Goal: Task Accomplishment & Management: Use online tool/utility

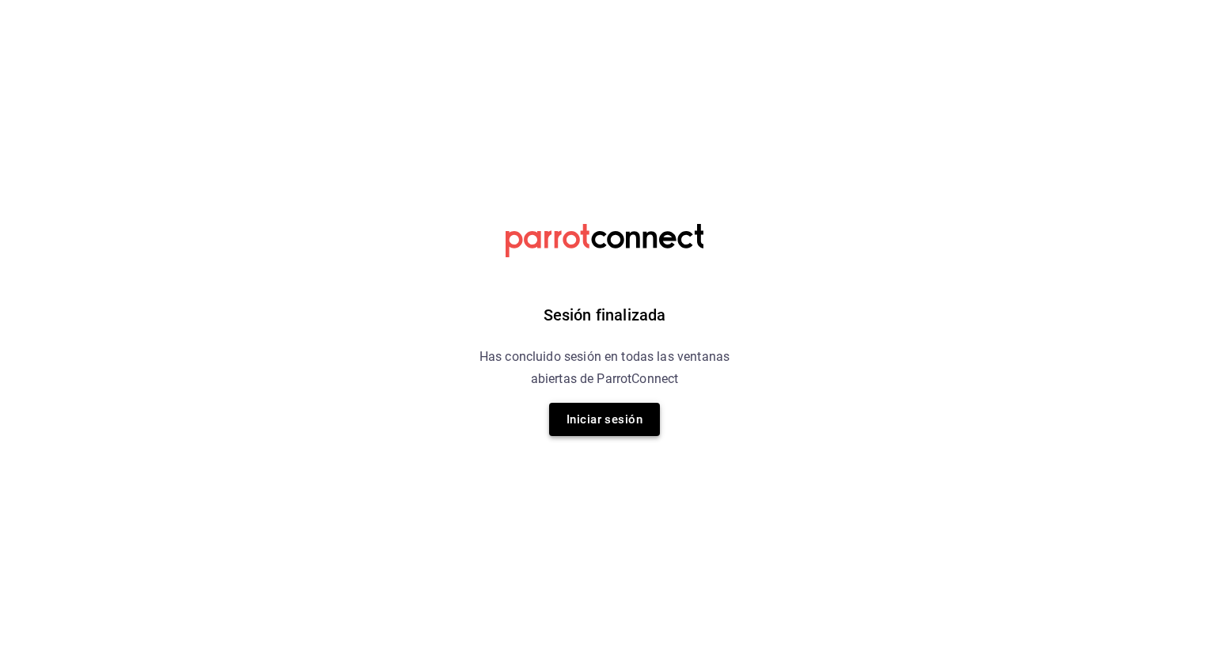
click at [601, 408] on button "Iniciar sesión" at bounding box center [604, 419] width 111 height 33
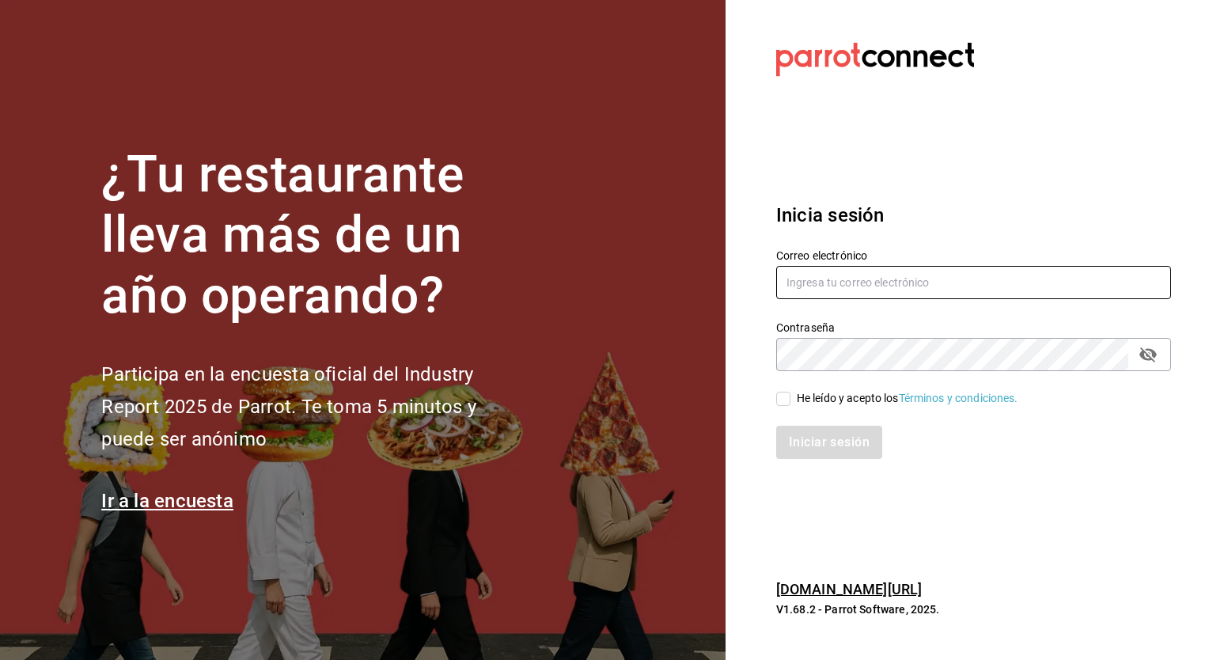
type input "sergio.cardenas@grupocosteno.com"
click at [810, 397] on div "He leído y acepto los Términos y condiciones." at bounding box center [908, 398] width 222 height 17
click at [791, 397] on input "He leído y acepto los Términos y condiciones." at bounding box center [783, 399] width 14 height 14
checkbox input "true"
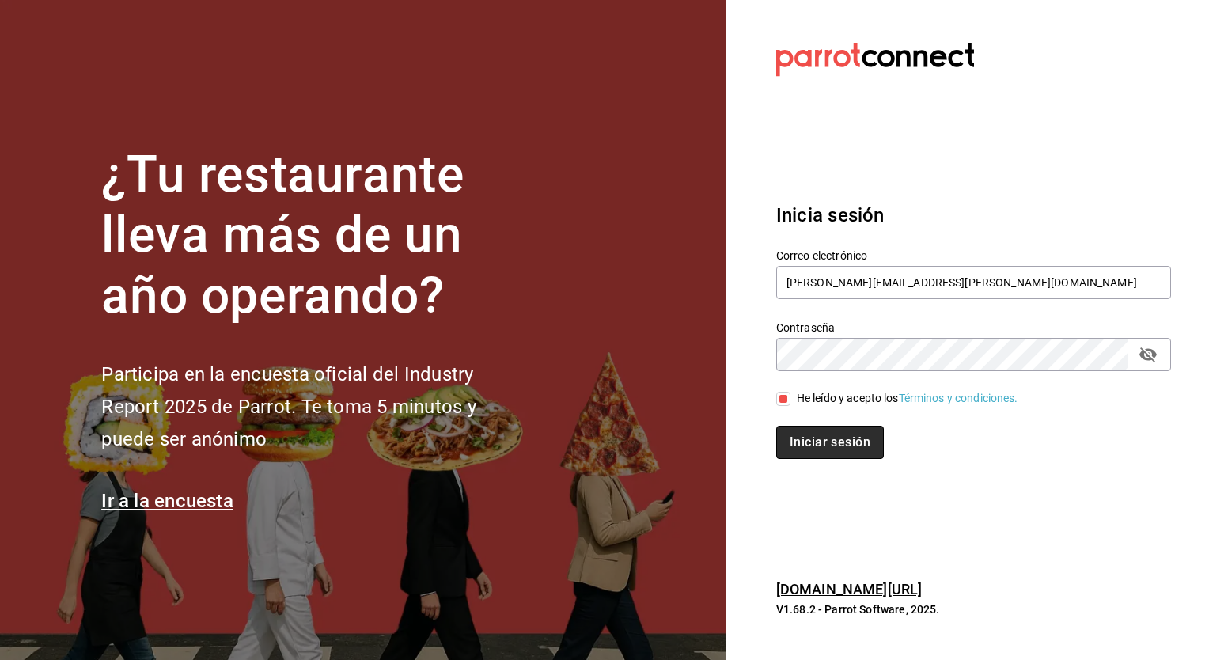
click at [813, 439] on button "Iniciar sesión" at bounding box center [830, 442] width 108 height 33
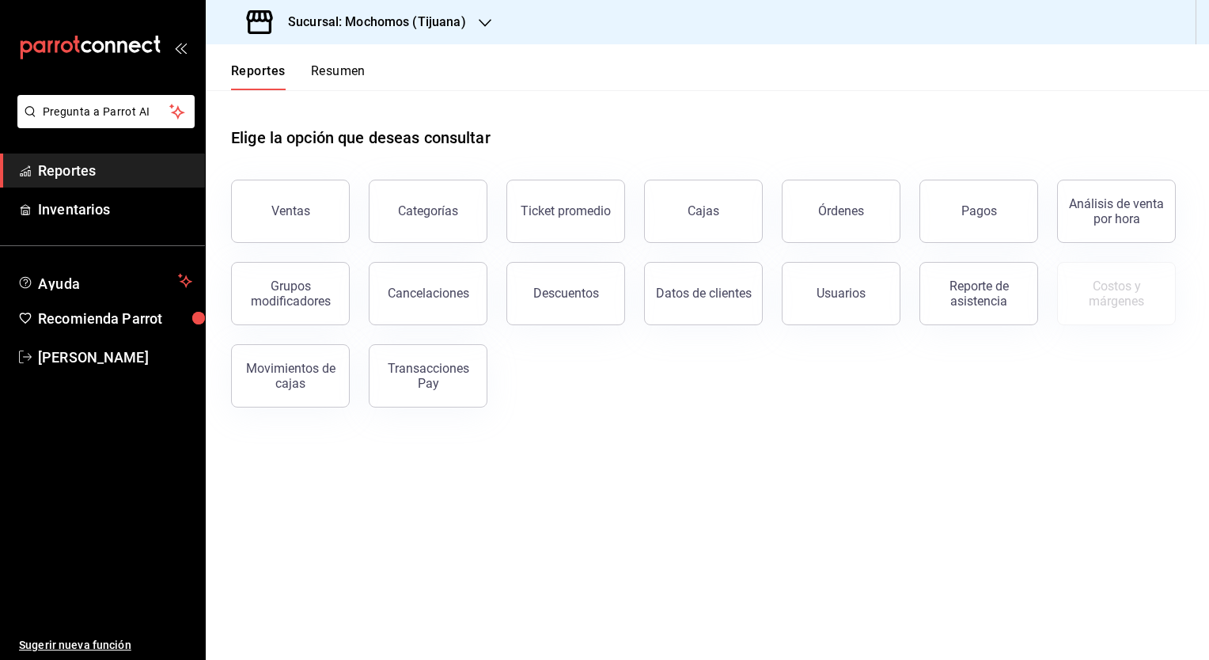
drag, startPoint x: 964, startPoint y: 229, endPoint x: 383, endPoint y: 13, distance: 619.4
click at [383, 13] on h3 "Sucursal: Mochomos (Tijuana)" at bounding box center [370, 22] width 191 height 19
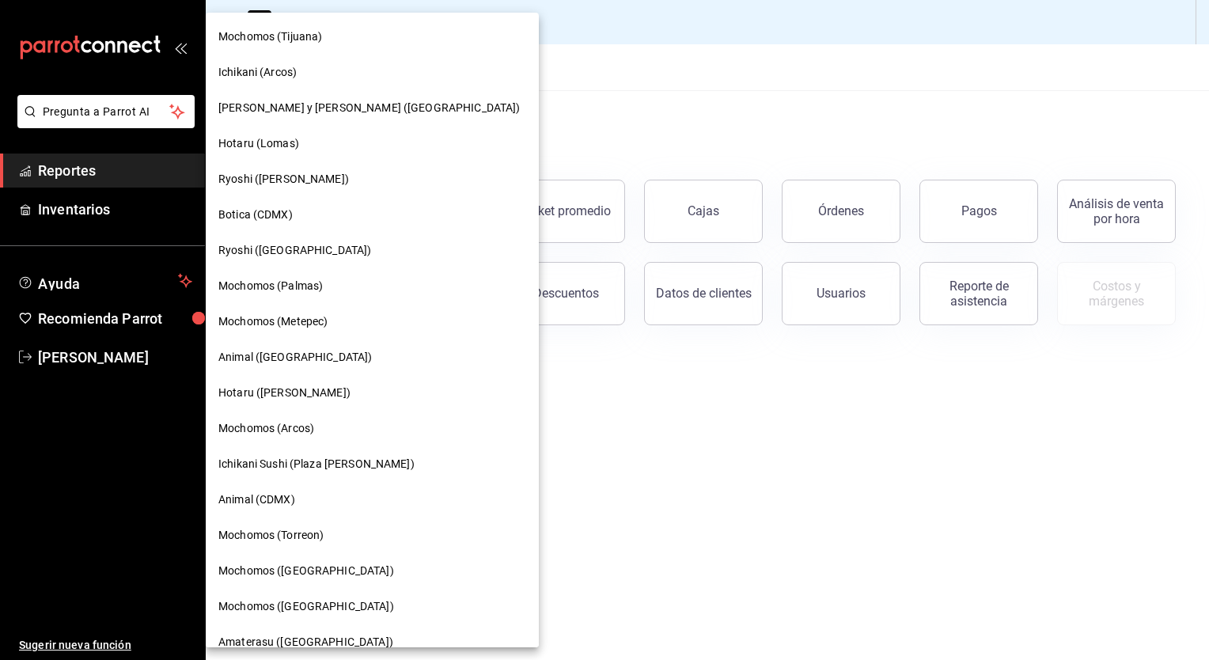
click at [989, 209] on div at bounding box center [604, 330] width 1209 height 660
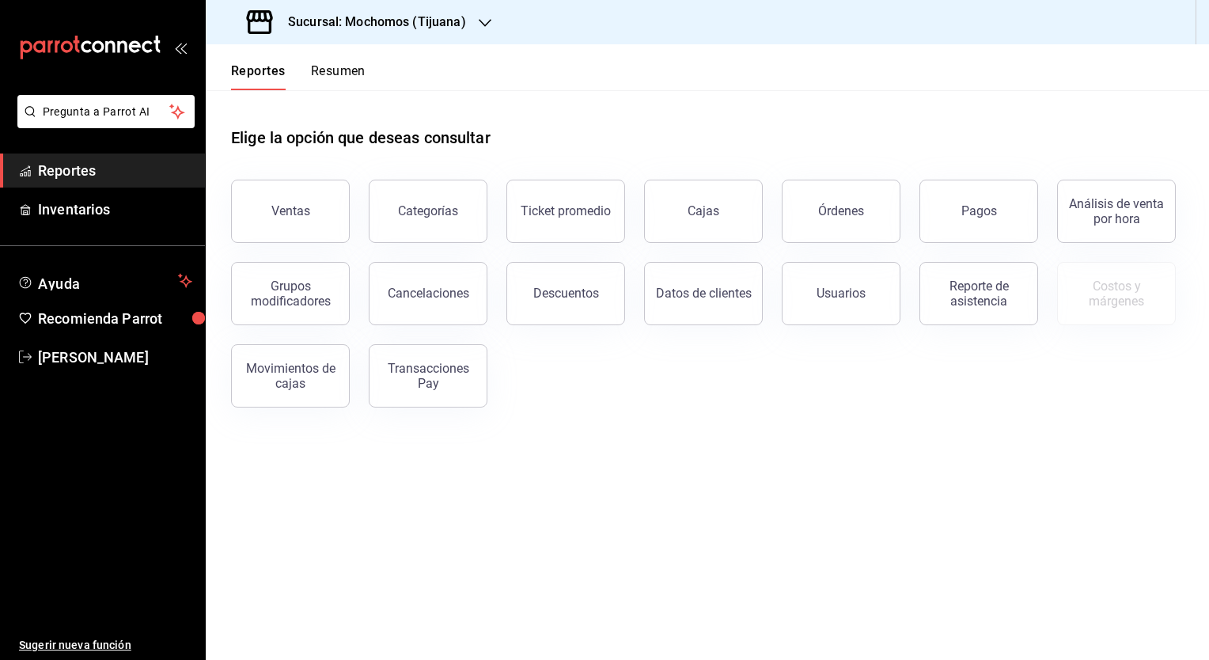
click at [915, 216] on div "Pagos" at bounding box center [970, 202] width 138 height 82
click at [922, 218] on div "Pagos" at bounding box center [970, 202] width 138 height 82
click at [948, 220] on button "Pagos" at bounding box center [979, 211] width 119 height 63
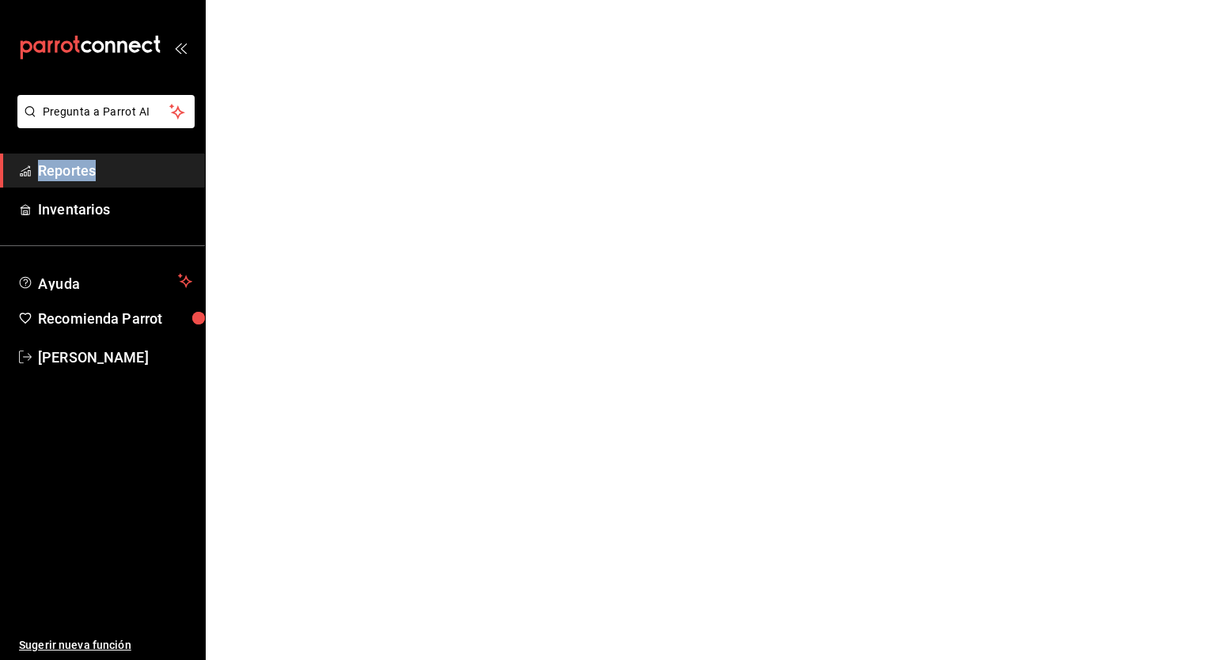
click at [948, 0] on html "Pregunta a Parrot AI Reportes Inventarios Ayuda Recomienda Parrot [PERSON_NAME]…" at bounding box center [604, 0] width 1209 height 0
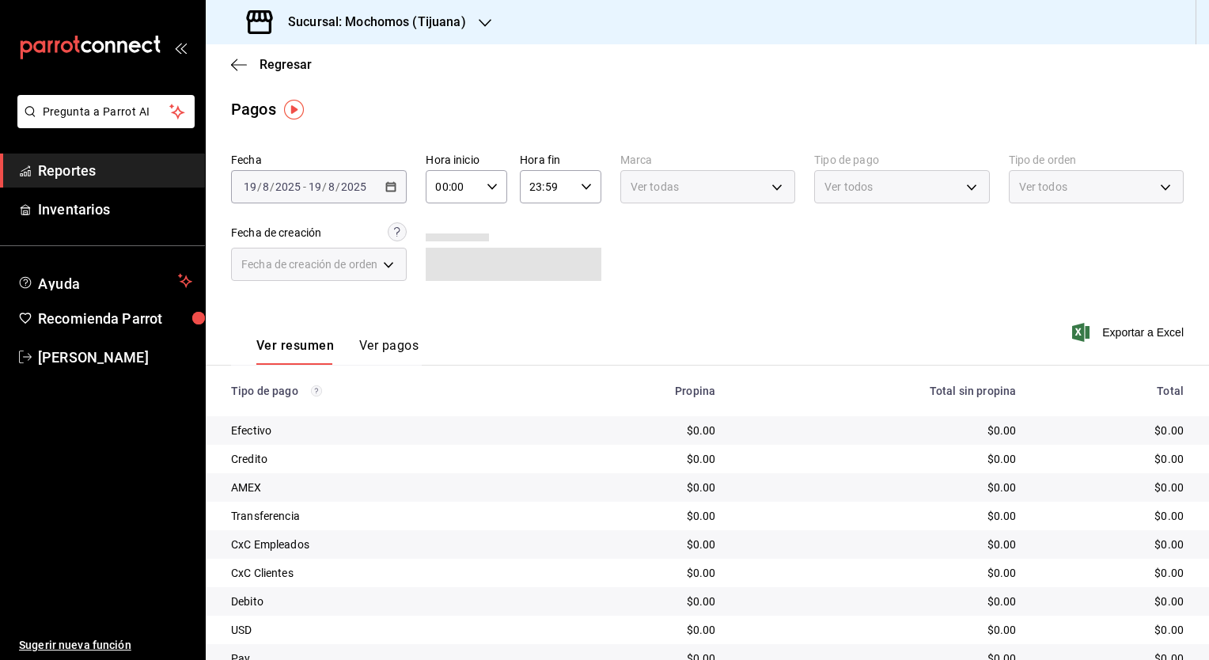
click at [442, 33] on div "Sucursal: Mochomos (Tijuana)" at bounding box center [357, 22] width 279 height 44
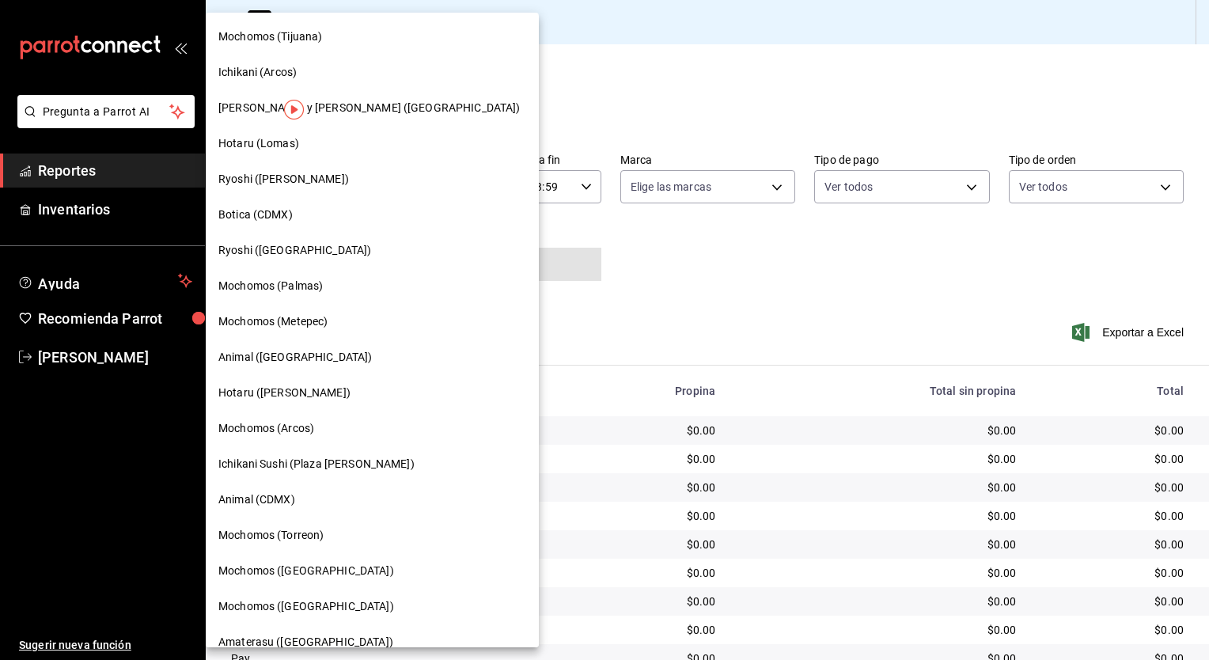
click at [442, 33] on div "Mochomos (Tijuana)" at bounding box center [372, 37] width 333 height 36
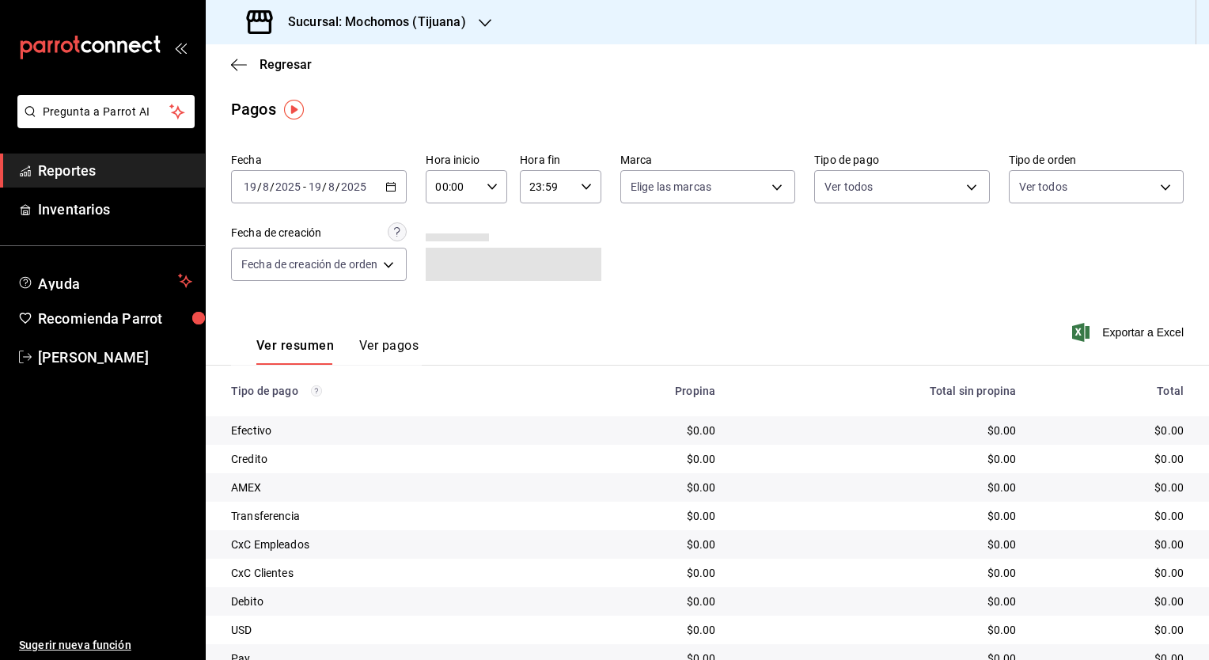
click at [400, 8] on div "Sucursal: Mochomos (Tijuana)" at bounding box center [357, 22] width 279 height 44
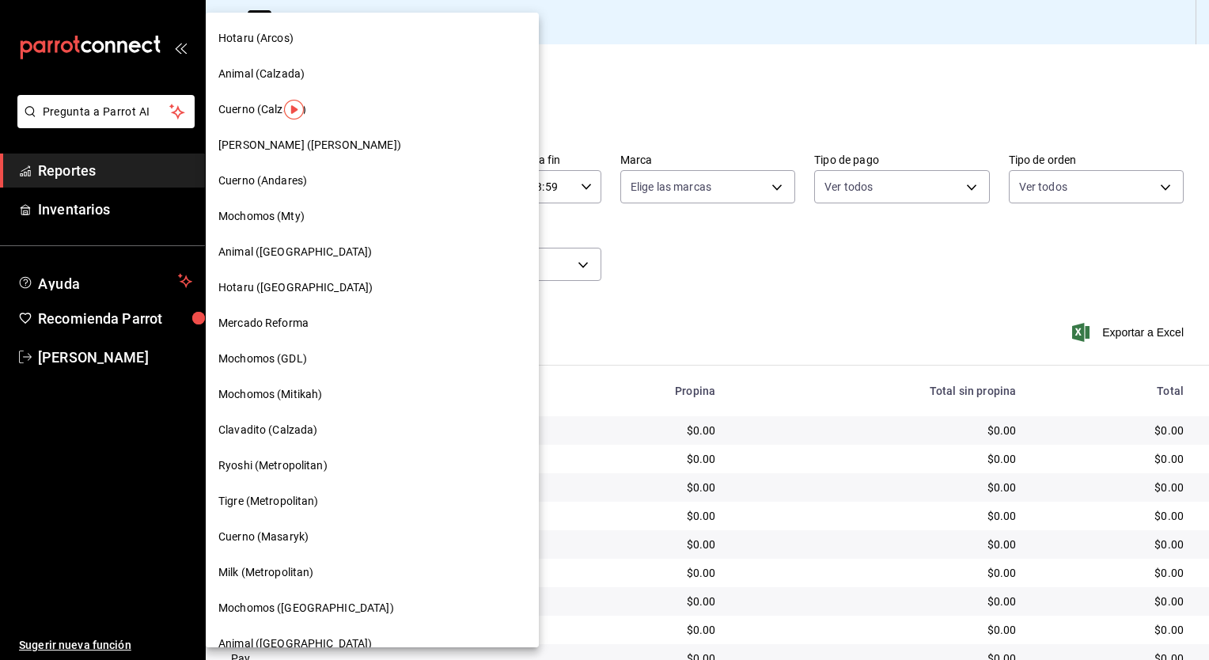
scroll to position [766, 0]
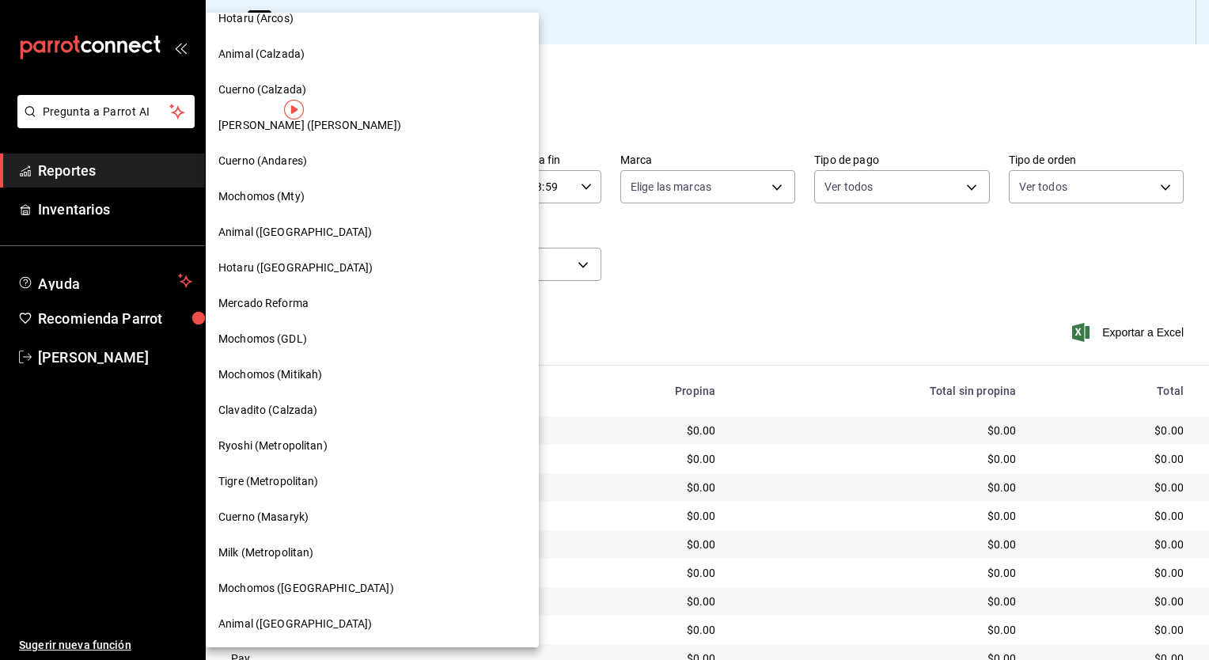
click at [301, 524] on span "Cuerno (Masaryk)" at bounding box center [263, 517] width 90 height 17
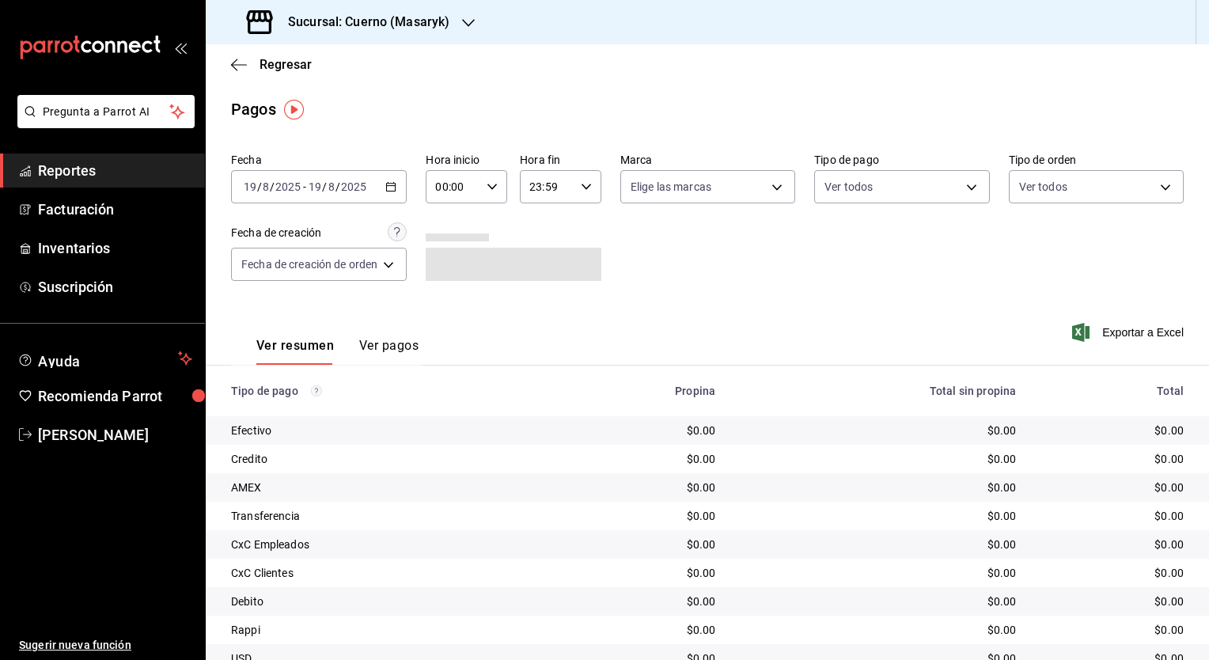
click at [389, 185] on icon "button" at bounding box center [390, 186] width 11 height 11
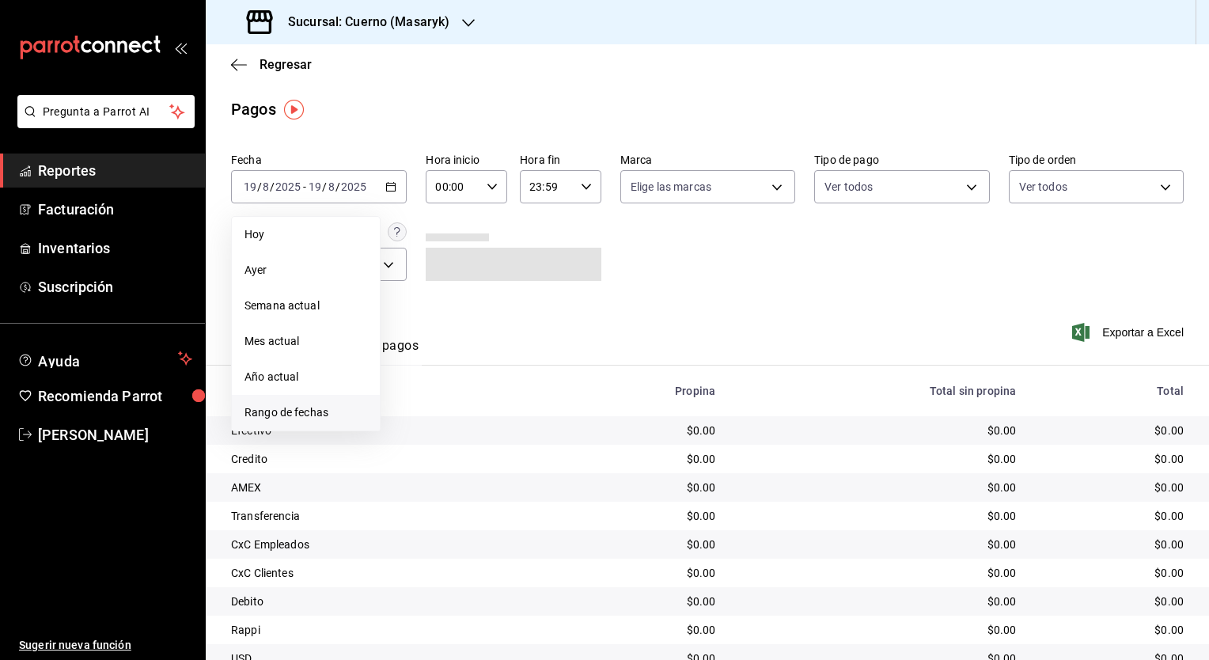
click at [304, 416] on span "Rango de fechas" at bounding box center [306, 412] width 123 height 17
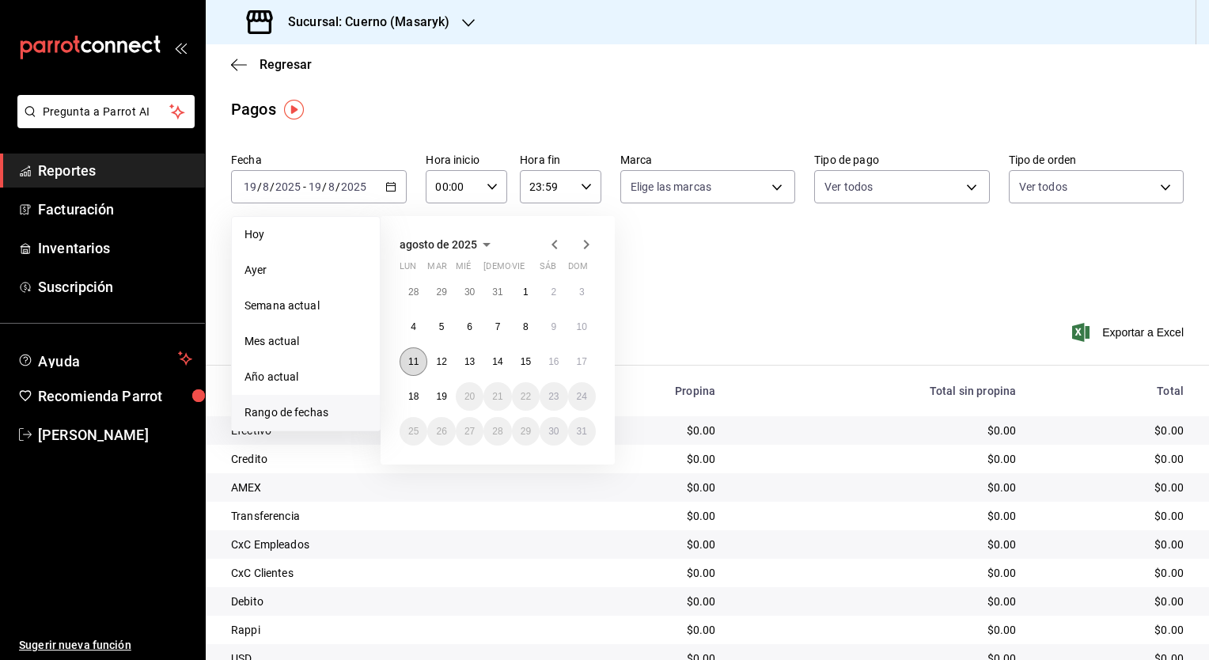
click at [419, 366] on button "11" at bounding box center [414, 361] width 28 height 28
click at [426, 366] on button "11" at bounding box center [414, 361] width 28 height 28
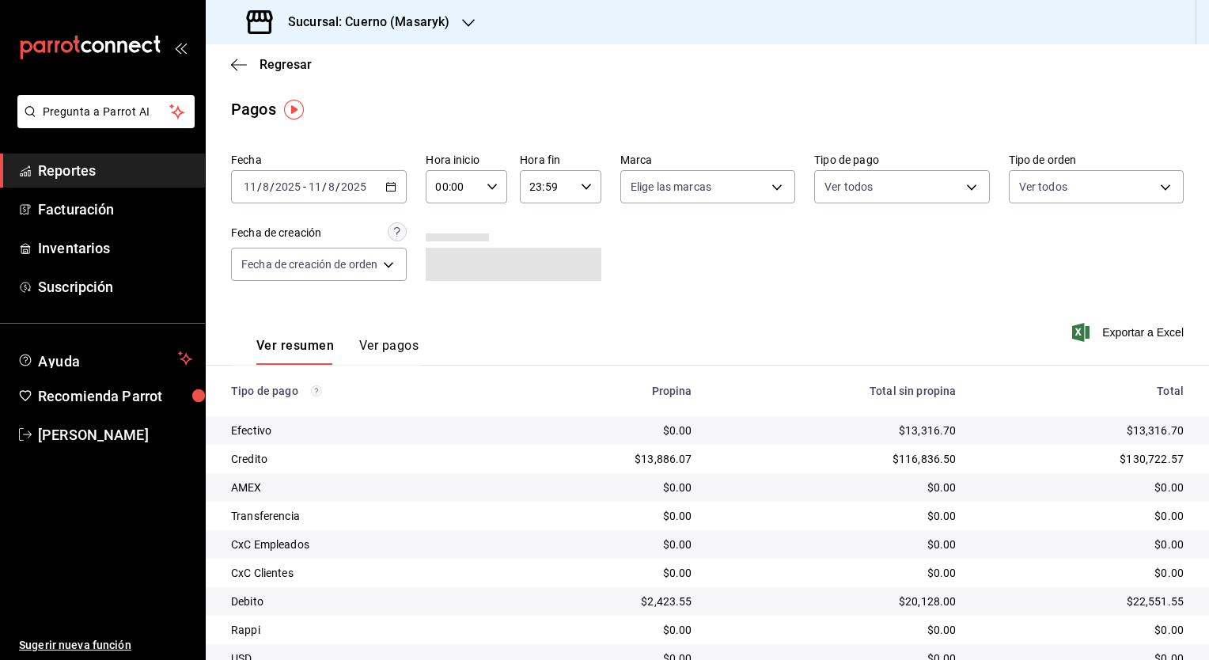
click at [396, 190] on icon "button" at bounding box center [390, 186] width 11 height 11
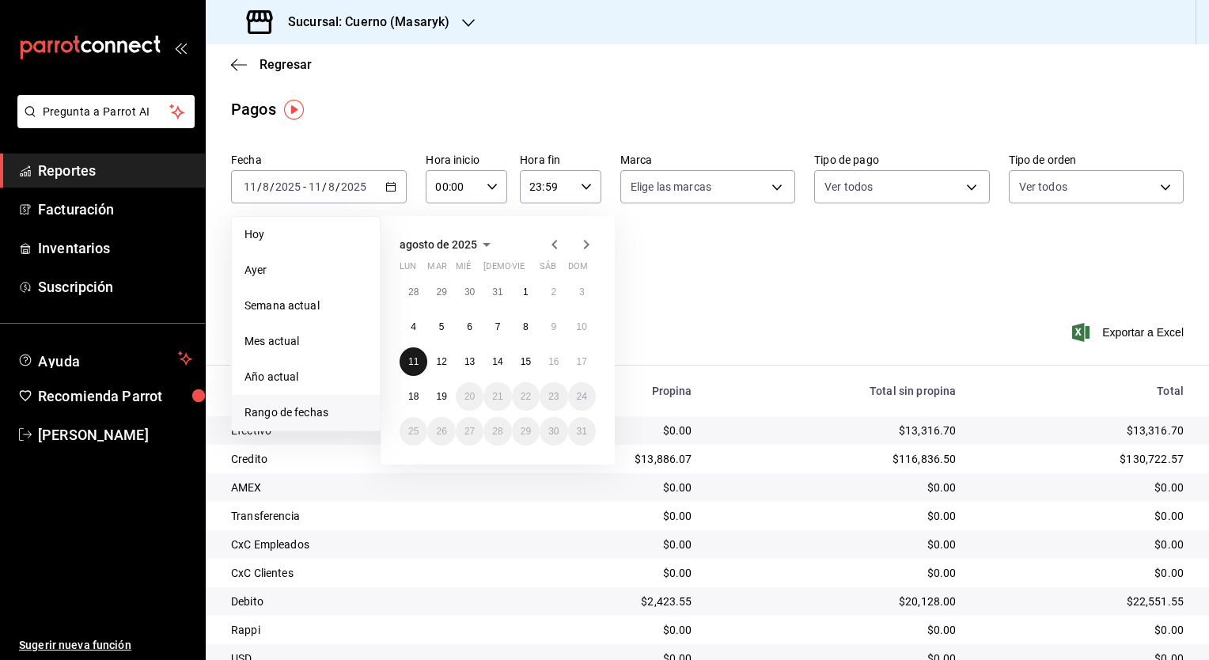
click at [419, 359] on button "11" at bounding box center [414, 361] width 28 height 28
click at [434, 363] on button "12" at bounding box center [441, 361] width 28 height 28
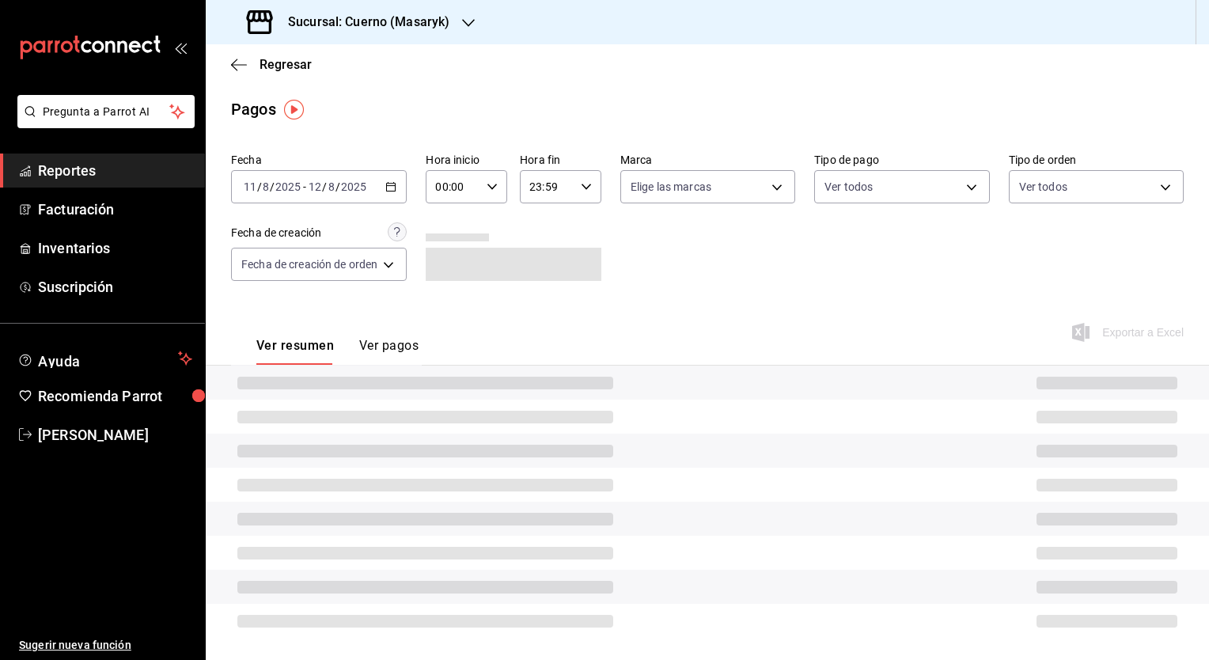
click at [491, 194] on div "00:00 Hora inicio" at bounding box center [467, 186] width 82 height 33
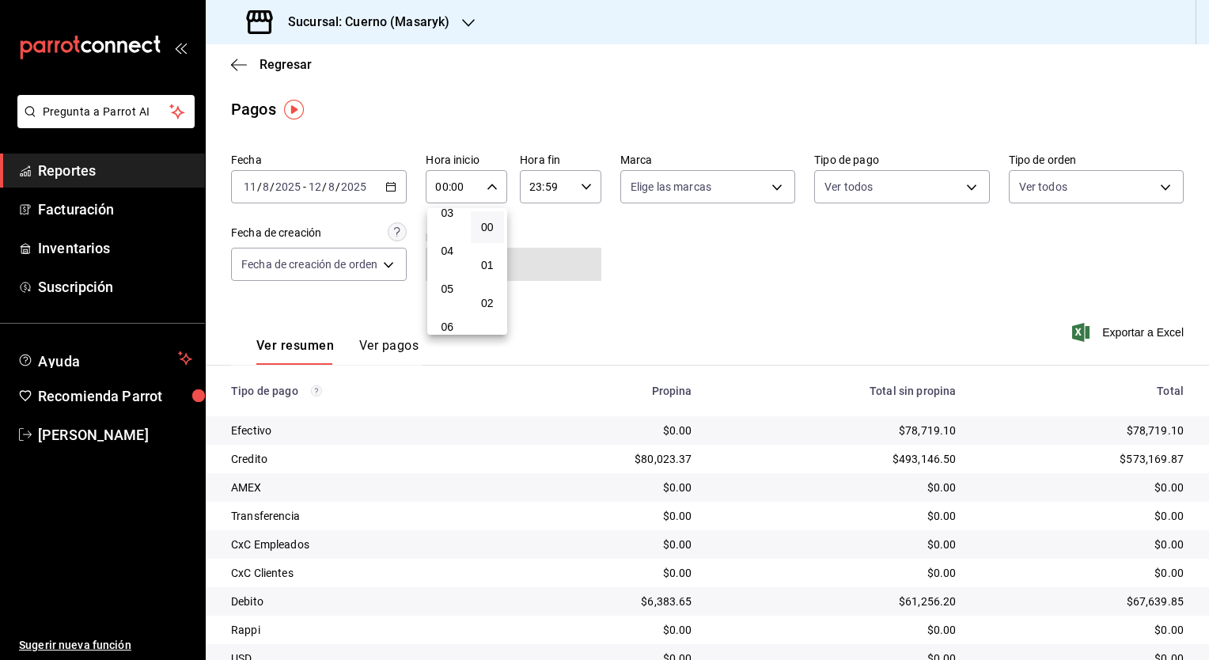
scroll to position [129, 0]
click at [457, 280] on button "05" at bounding box center [447, 288] width 34 height 32
type input "05:00"
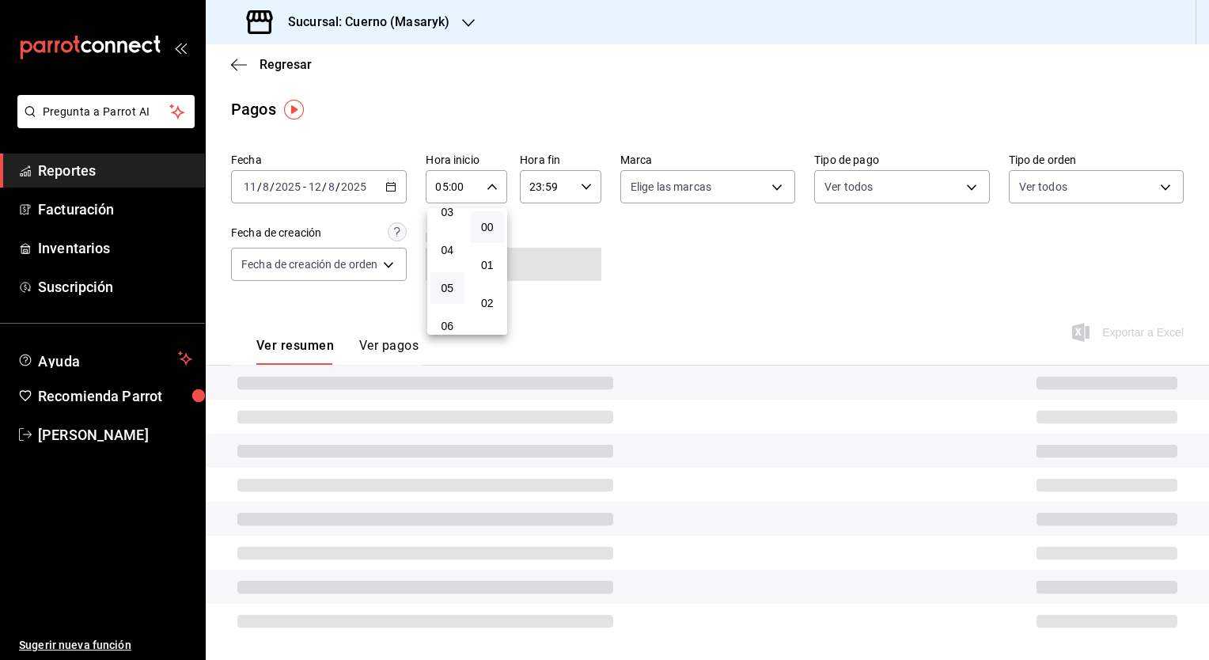
click at [576, 178] on div at bounding box center [604, 330] width 1209 height 660
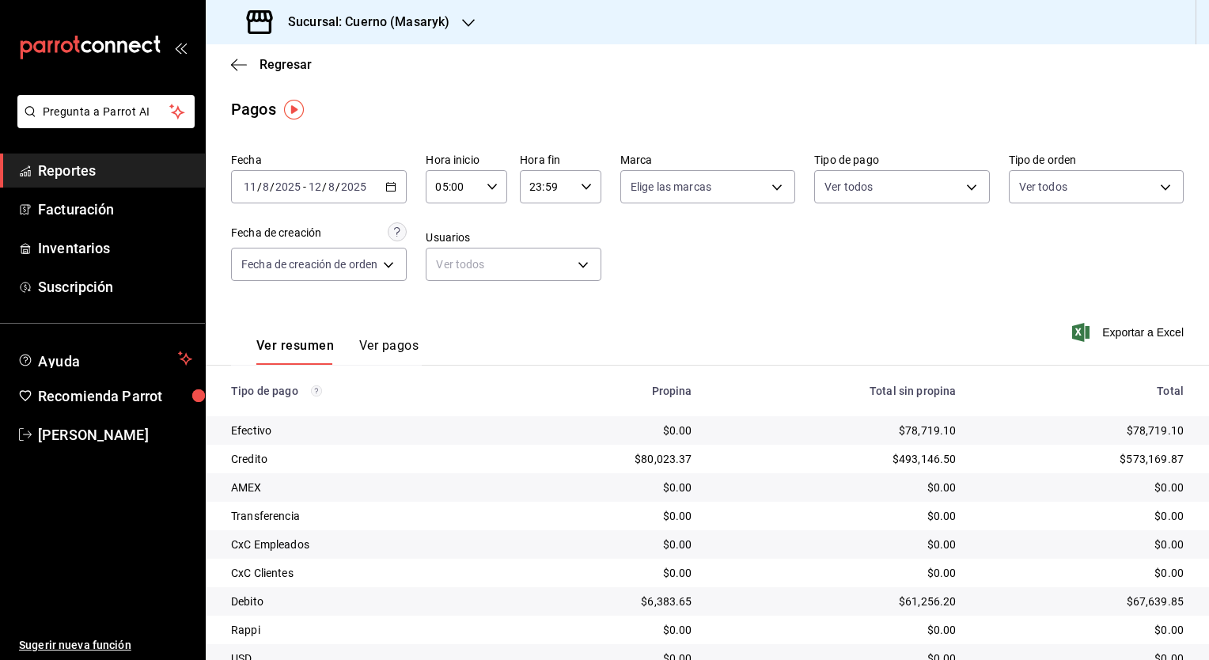
click at [581, 184] on icon "button" at bounding box center [586, 186] width 11 height 11
click at [543, 255] on button "05" at bounding box center [540, 239] width 34 height 32
click at [581, 239] on button "00" at bounding box center [580, 227] width 34 height 32
type input "05:00"
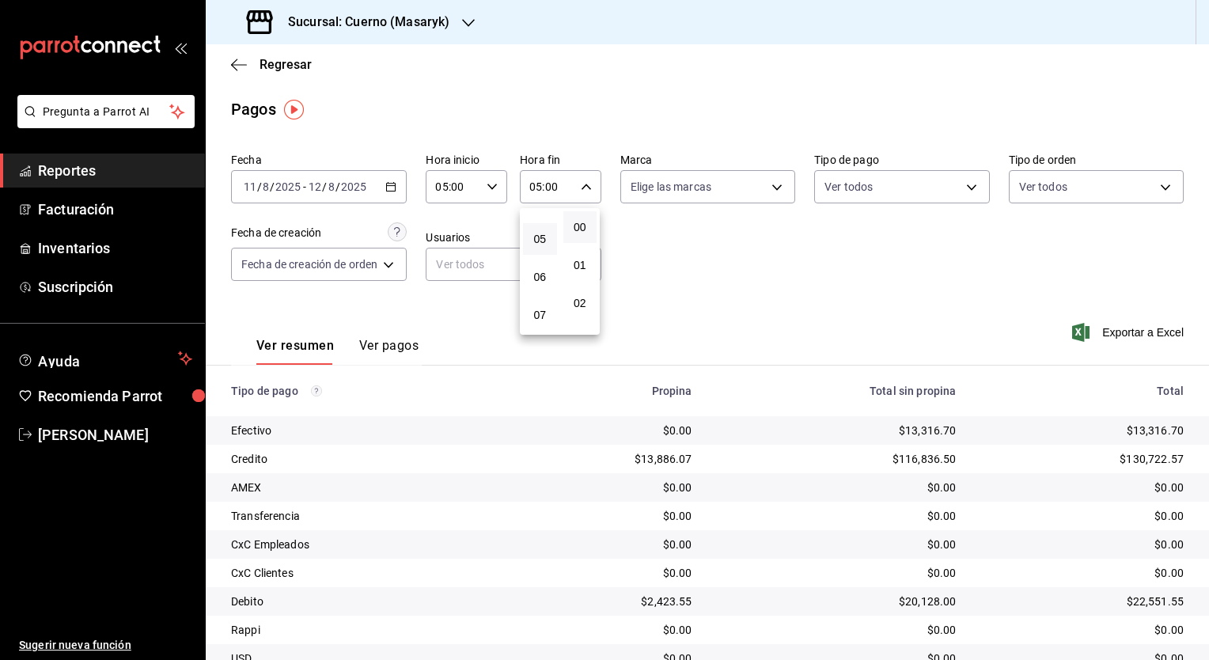
click at [763, 298] on div at bounding box center [604, 330] width 1209 height 660
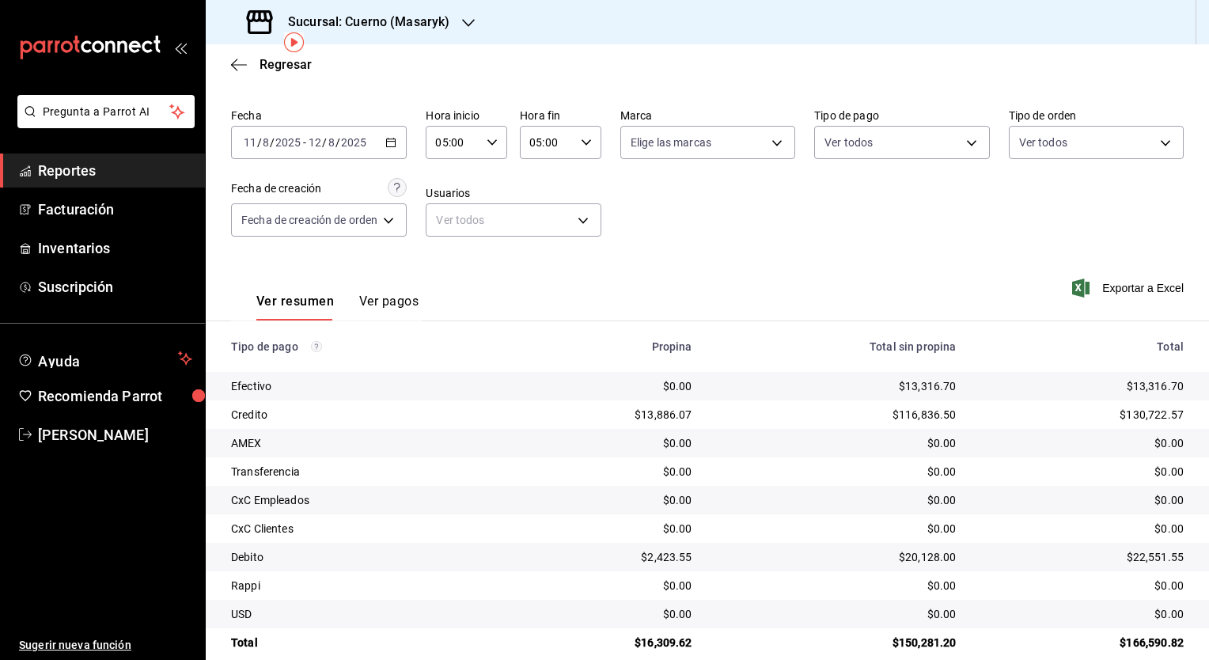
scroll to position [66, 0]
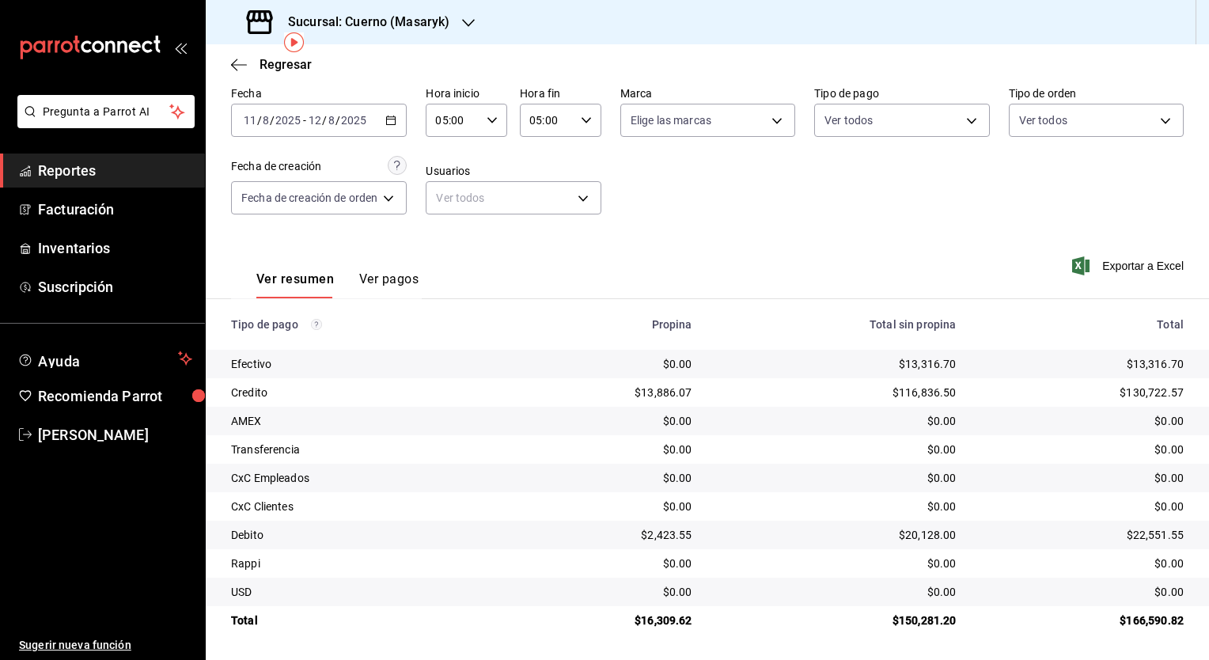
click at [389, 117] on icon "button" at bounding box center [390, 120] width 11 height 11
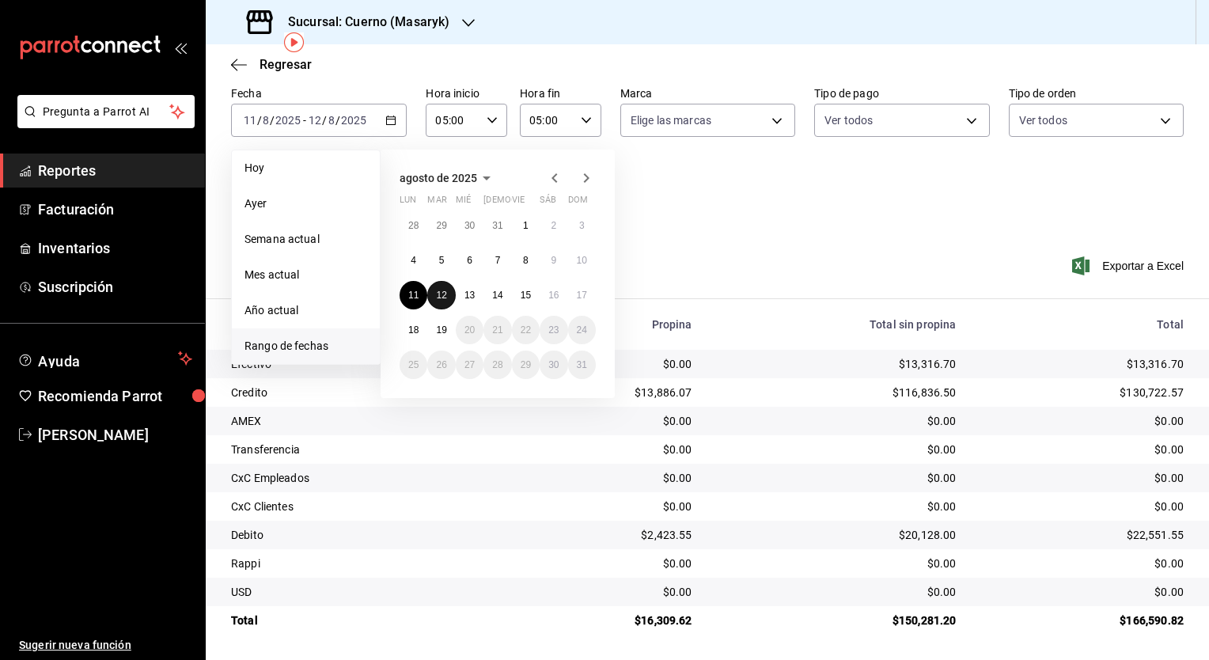
click at [450, 291] on button "12" at bounding box center [441, 295] width 28 height 28
click at [462, 293] on button "13" at bounding box center [470, 295] width 28 height 28
type input "00:00"
type input "23:59"
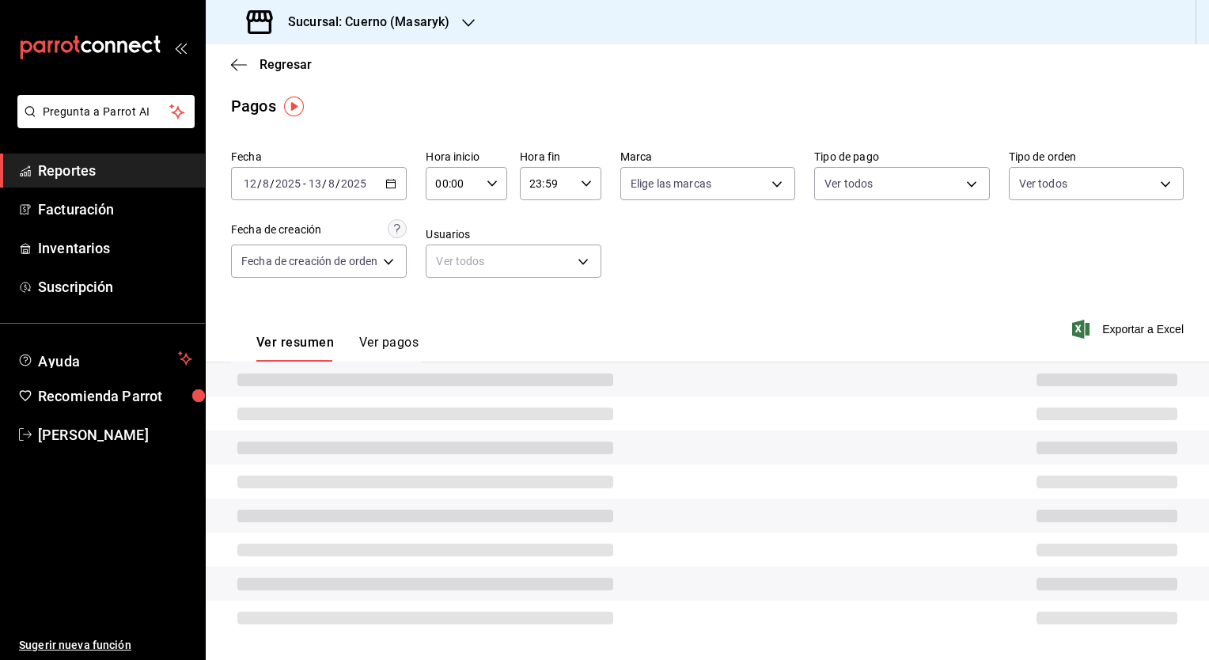
scroll to position [3, 0]
click at [488, 174] on div "00:00 Hora inicio" at bounding box center [467, 183] width 82 height 33
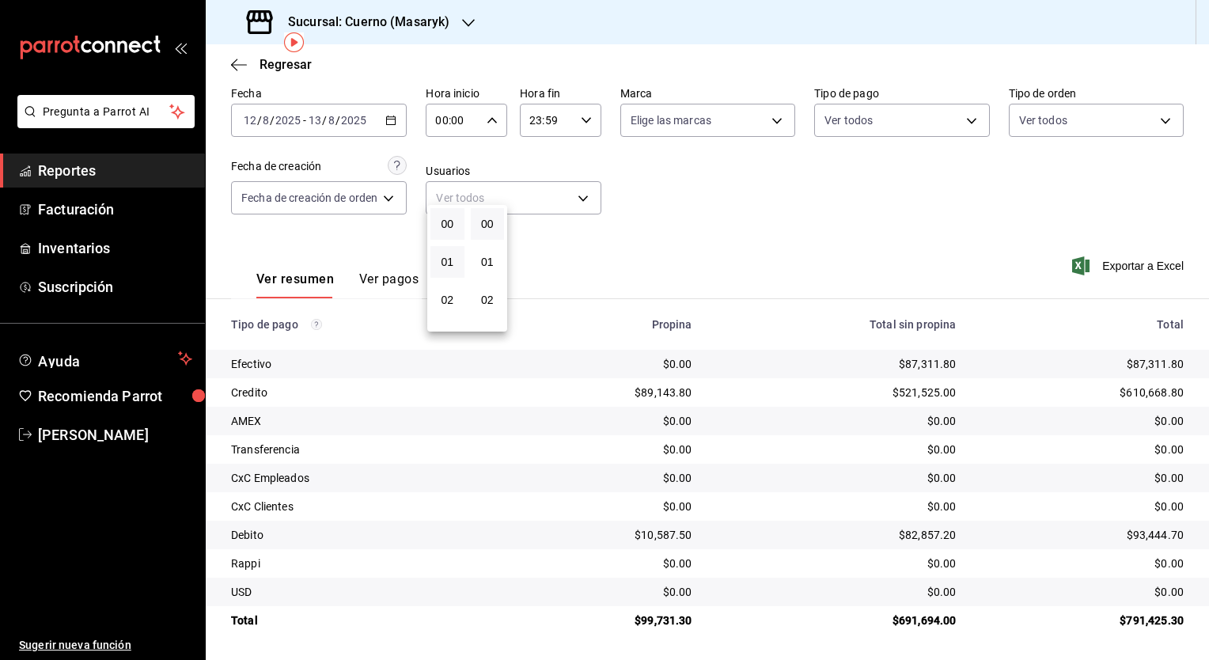
scroll to position [152, 0]
click at [455, 268] on button "05" at bounding box center [447, 262] width 34 height 32
type input "05:00"
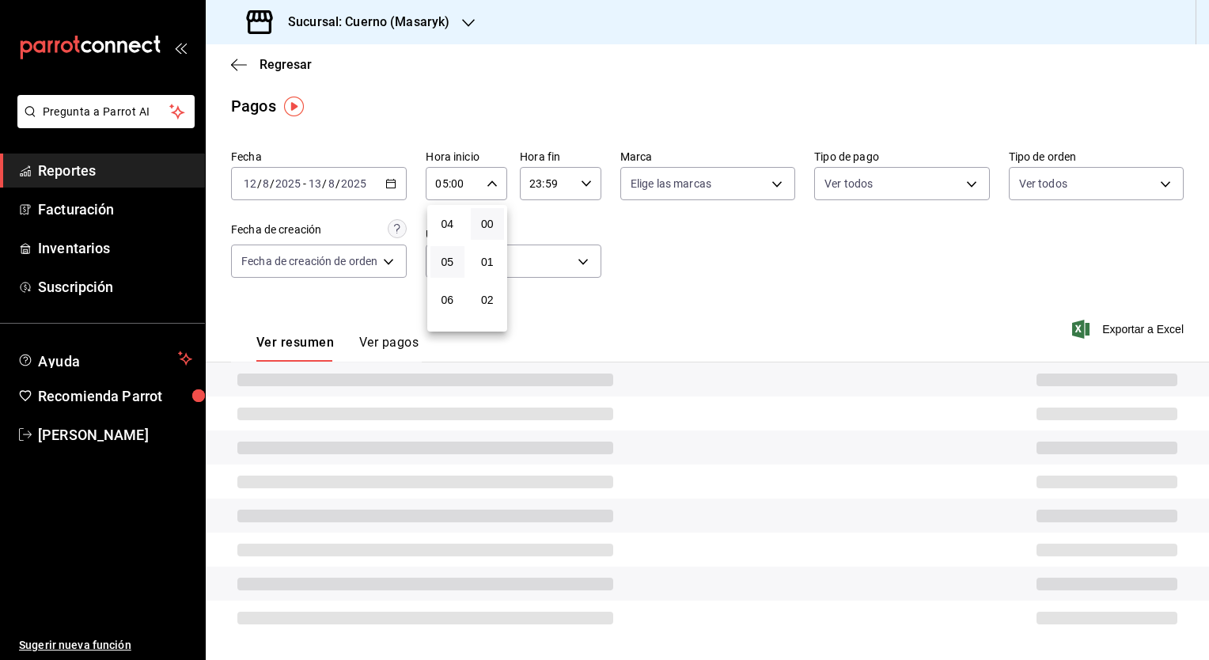
scroll to position [3, 0]
click at [573, 176] on div at bounding box center [604, 330] width 1209 height 660
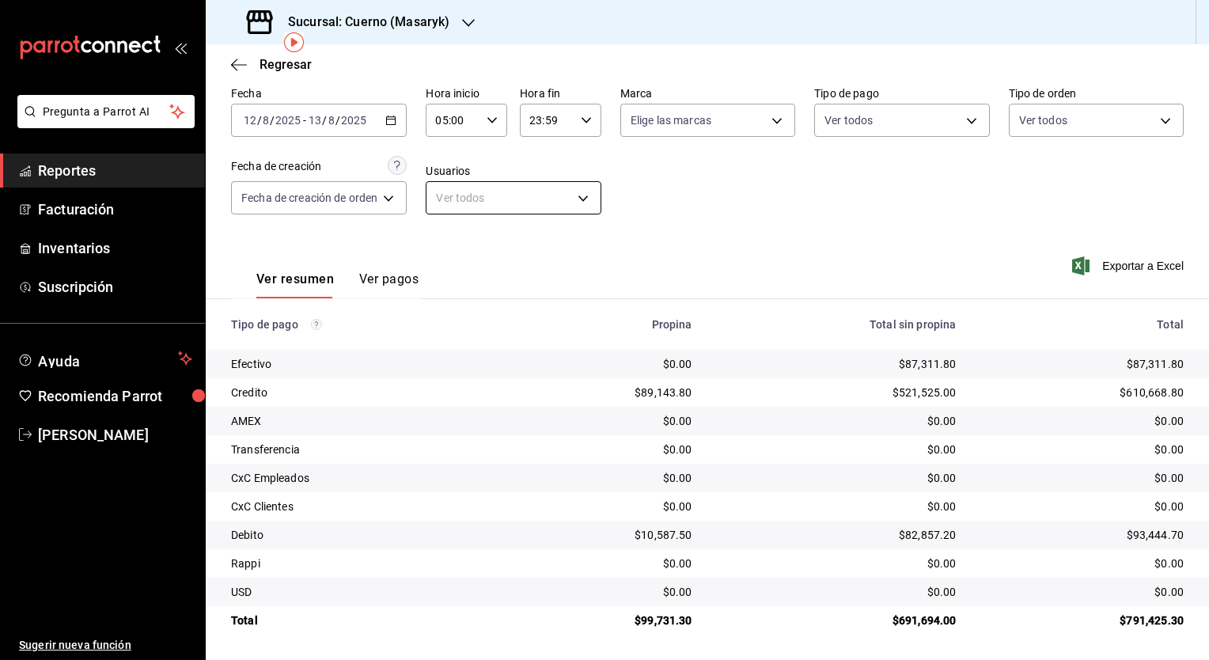
click at [583, 185] on body "Pregunta a Parrot AI Reportes Facturación Inventarios Suscripción Ayuda Recomie…" at bounding box center [604, 330] width 1209 height 660
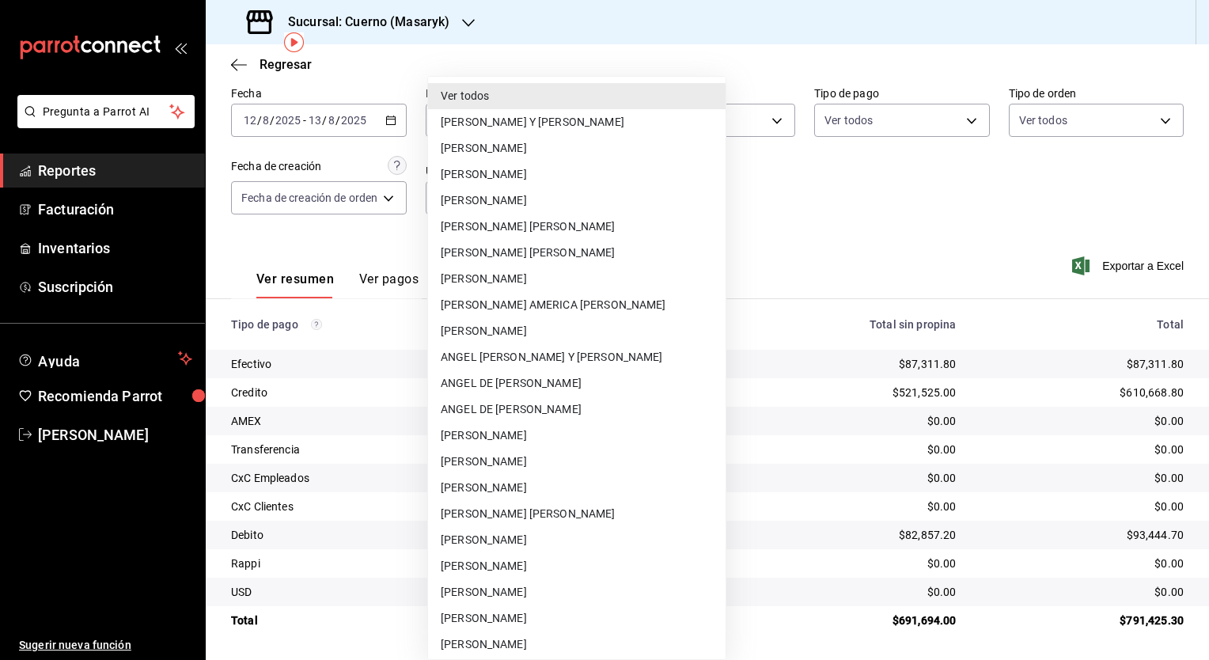
click at [606, 49] on div at bounding box center [604, 330] width 1209 height 660
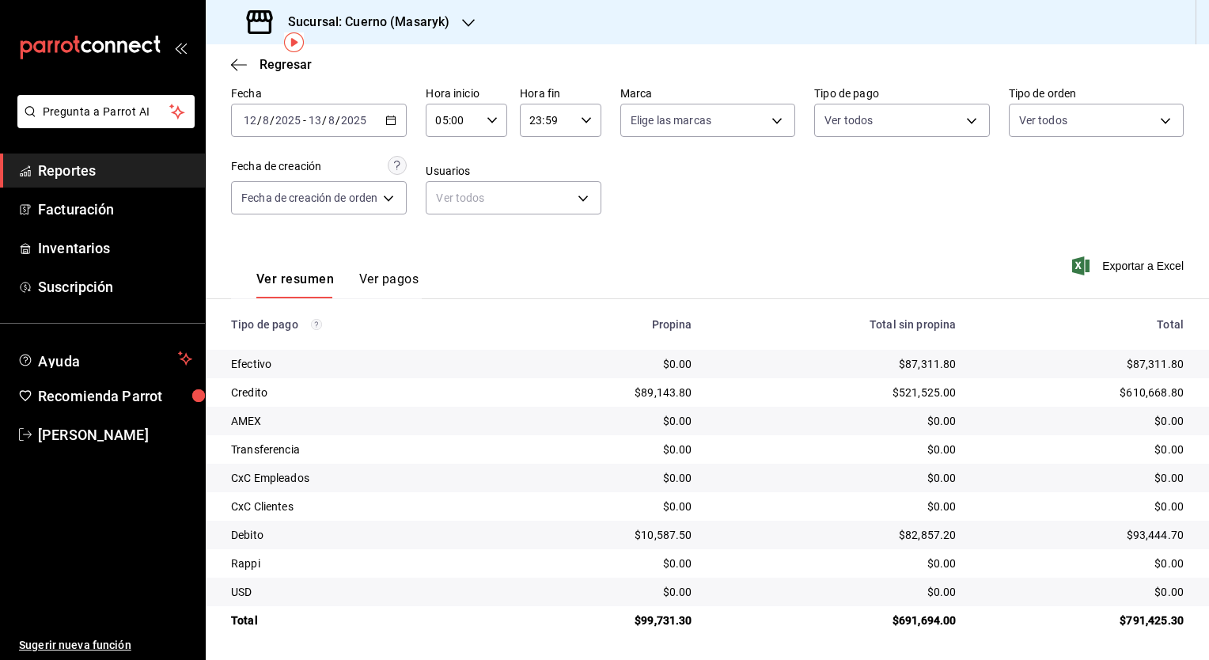
click at [586, 119] on \(Stroke\) "button" at bounding box center [586, 120] width 9 height 6
click at [542, 219] on span "05" at bounding box center [540, 213] width 15 height 13
click at [578, 233] on button "00" at bounding box center [580, 224] width 34 height 32
type input "05:00"
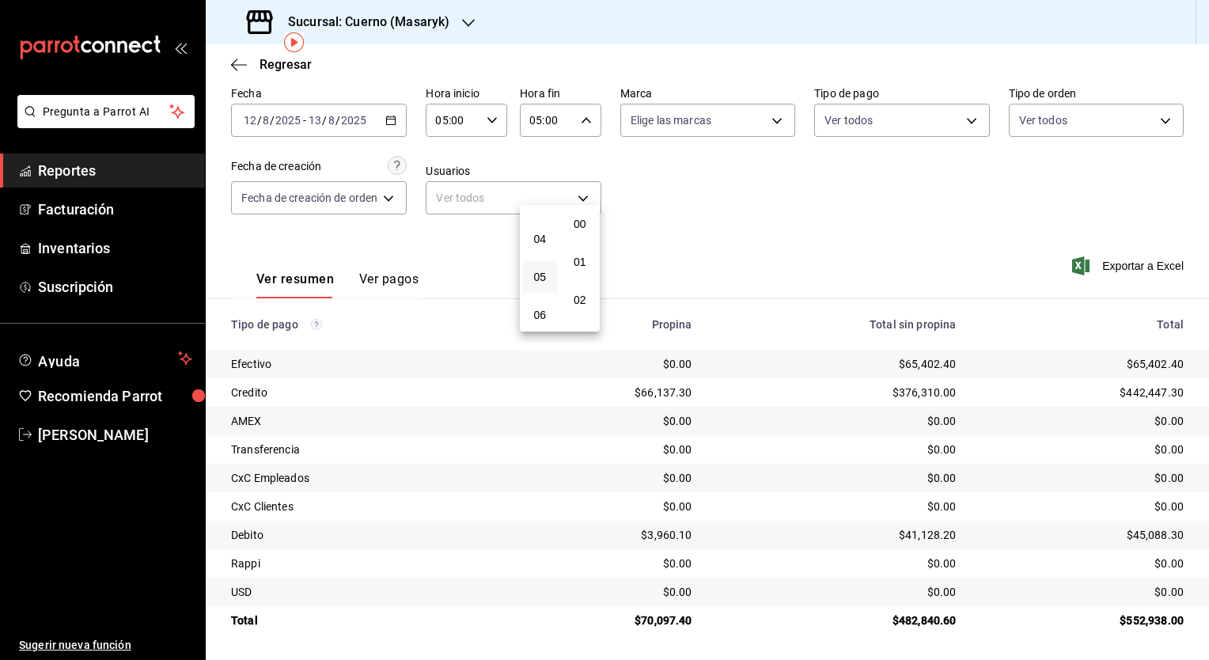
scroll to position [3, 0]
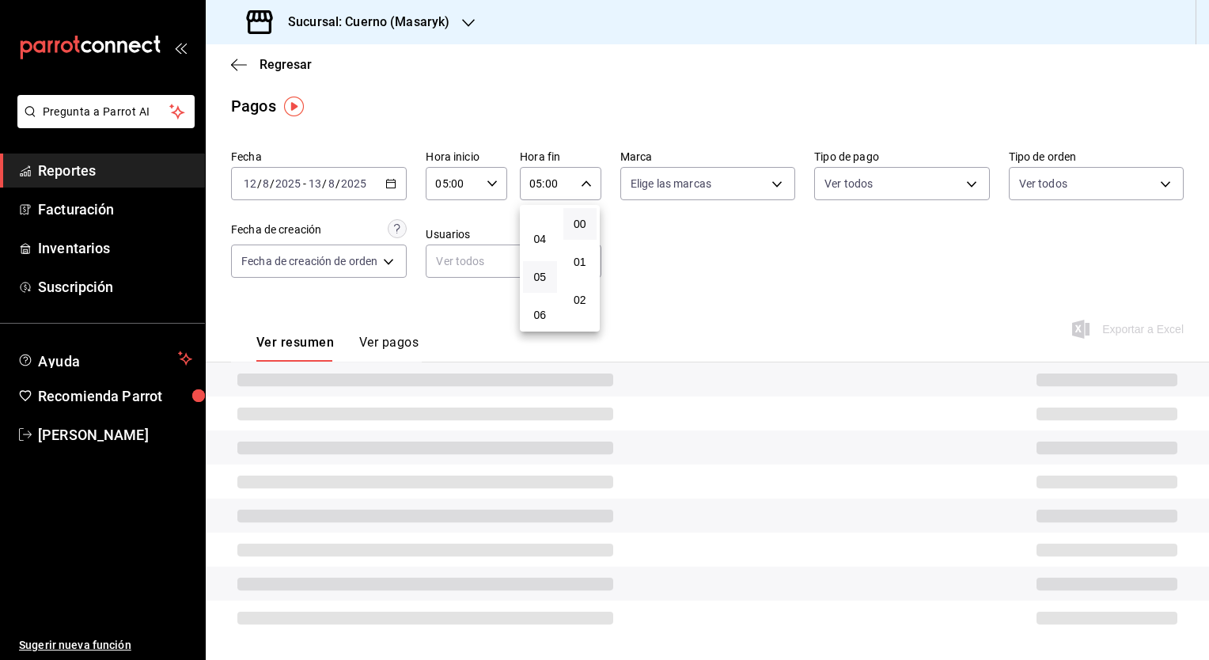
click at [736, 245] on div at bounding box center [604, 330] width 1209 height 660
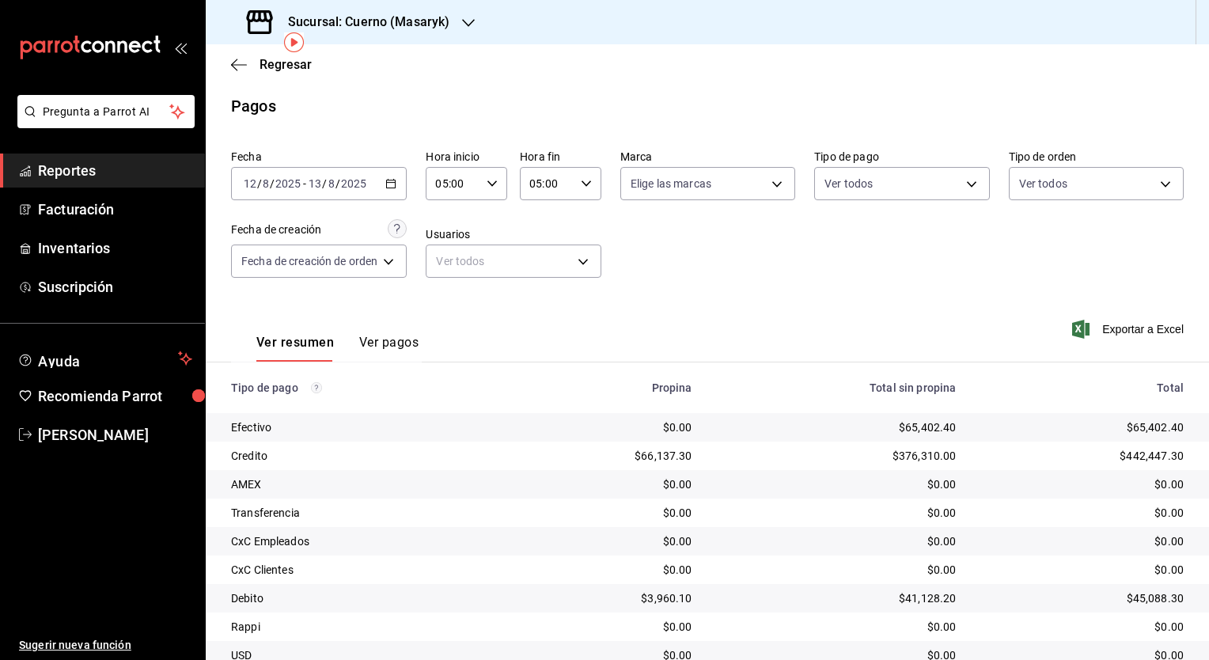
scroll to position [66, 0]
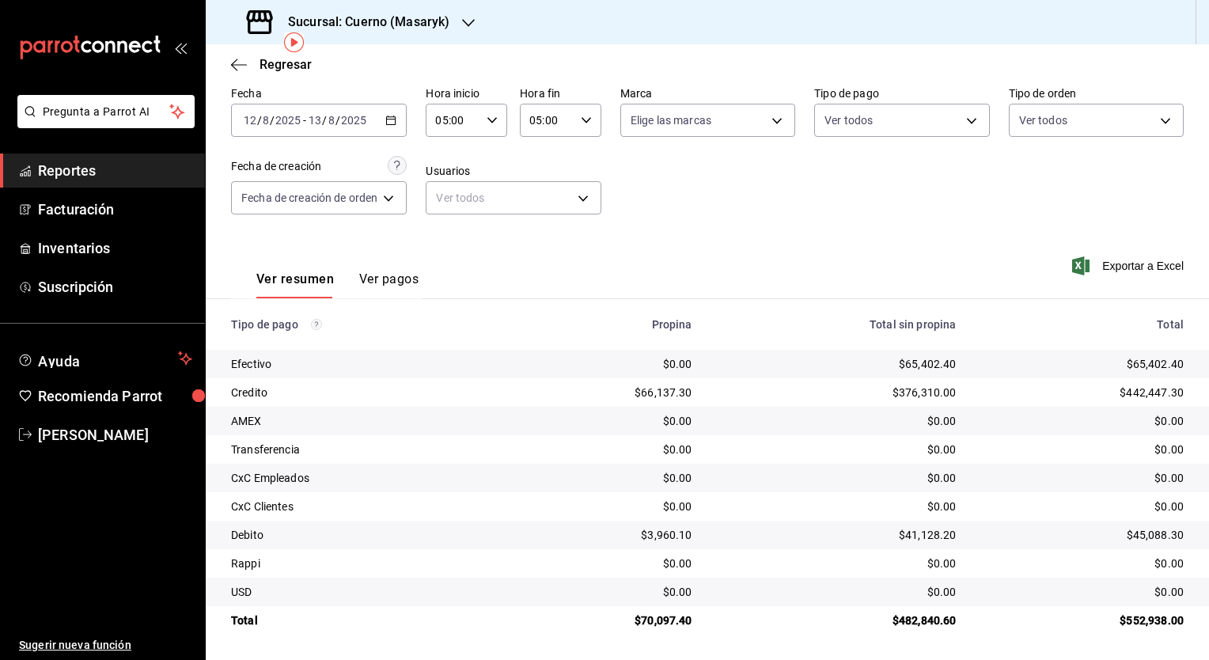
click at [393, 125] on icon "button" at bounding box center [390, 120] width 11 height 11
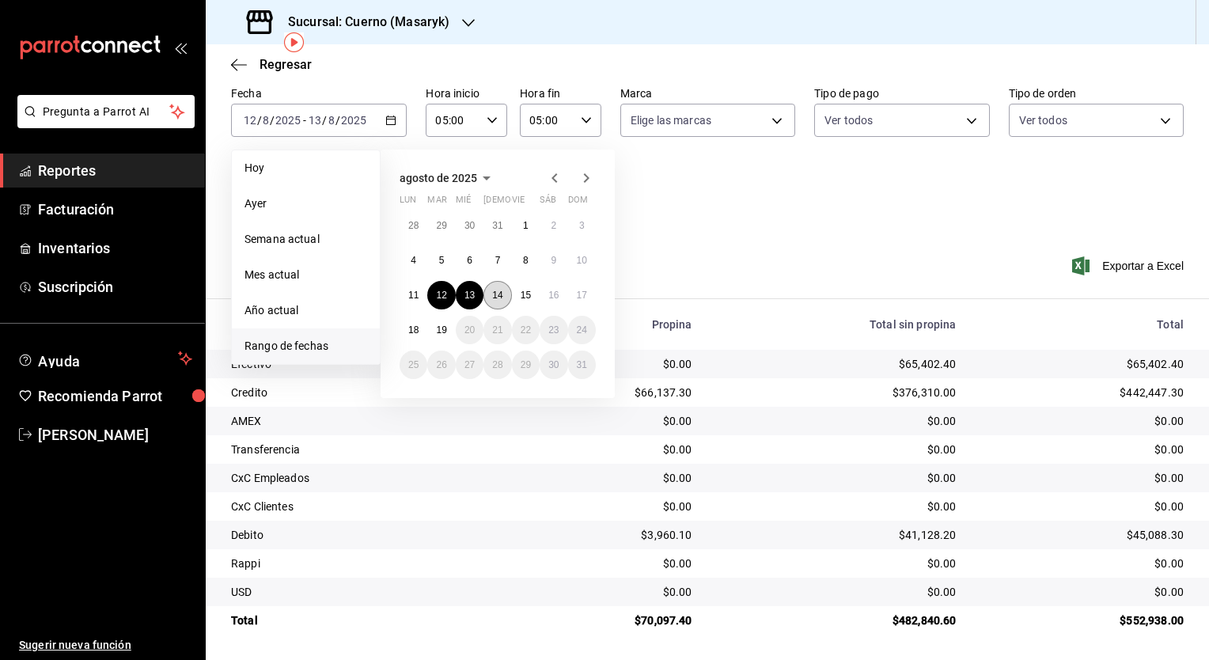
click at [487, 302] on button "14" at bounding box center [497, 295] width 28 height 28
click at [519, 301] on button "15" at bounding box center [526, 295] width 28 height 28
type input "00:00"
type input "23:59"
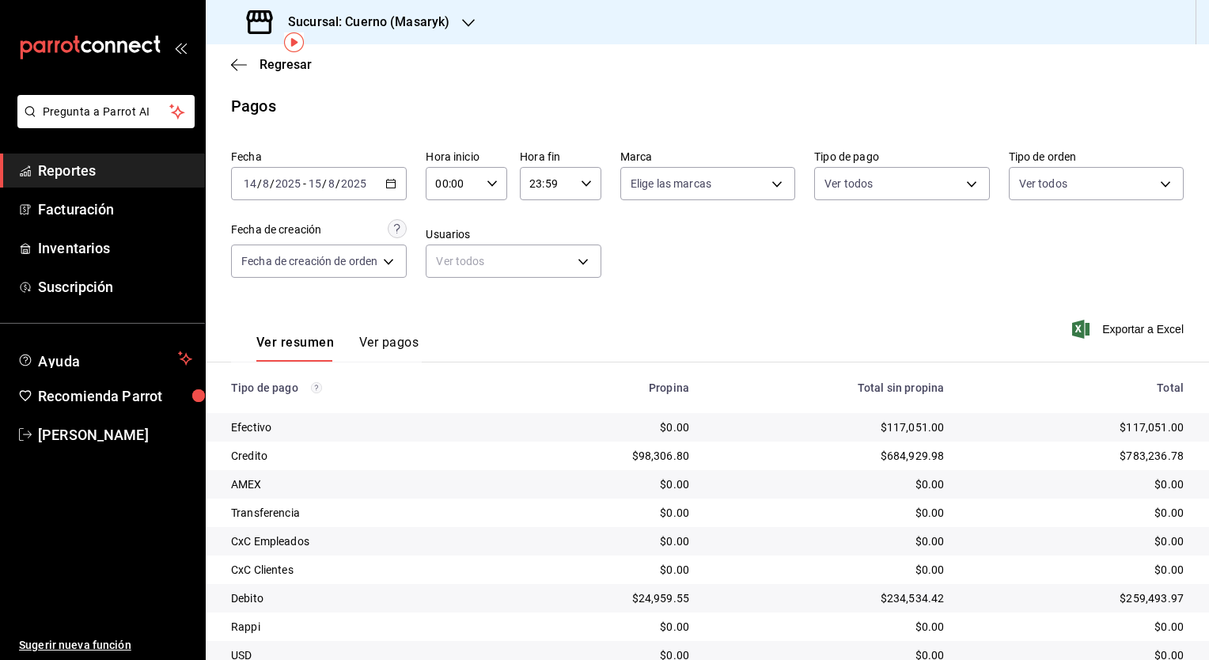
scroll to position [66, 0]
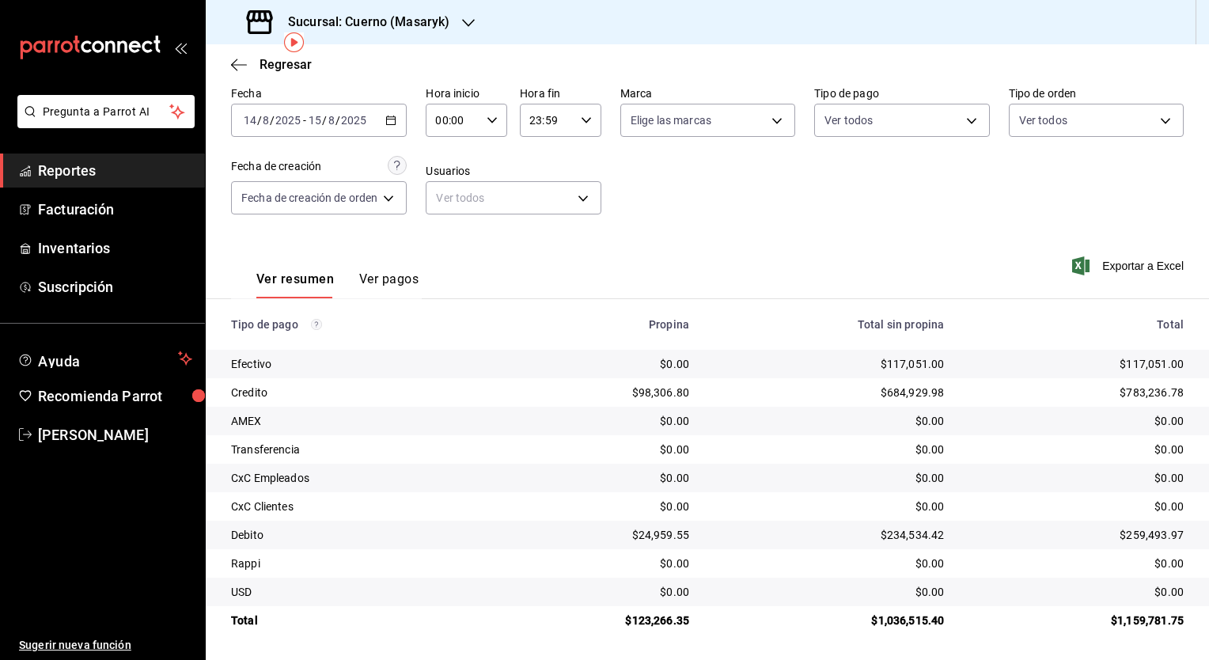
click at [491, 131] on div "00:00 Hora inicio" at bounding box center [467, 120] width 82 height 33
click at [459, 223] on button "05" at bounding box center [447, 215] width 34 height 32
type input "05:00"
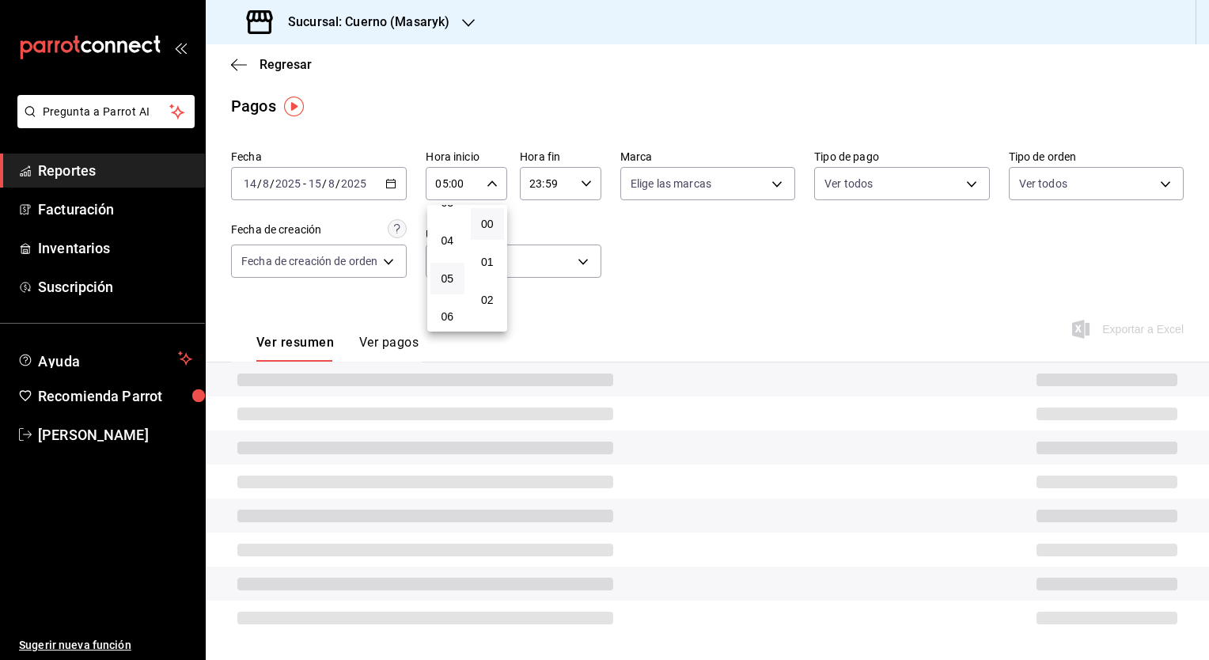
click at [587, 176] on div at bounding box center [604, 330] width 1209 height 660
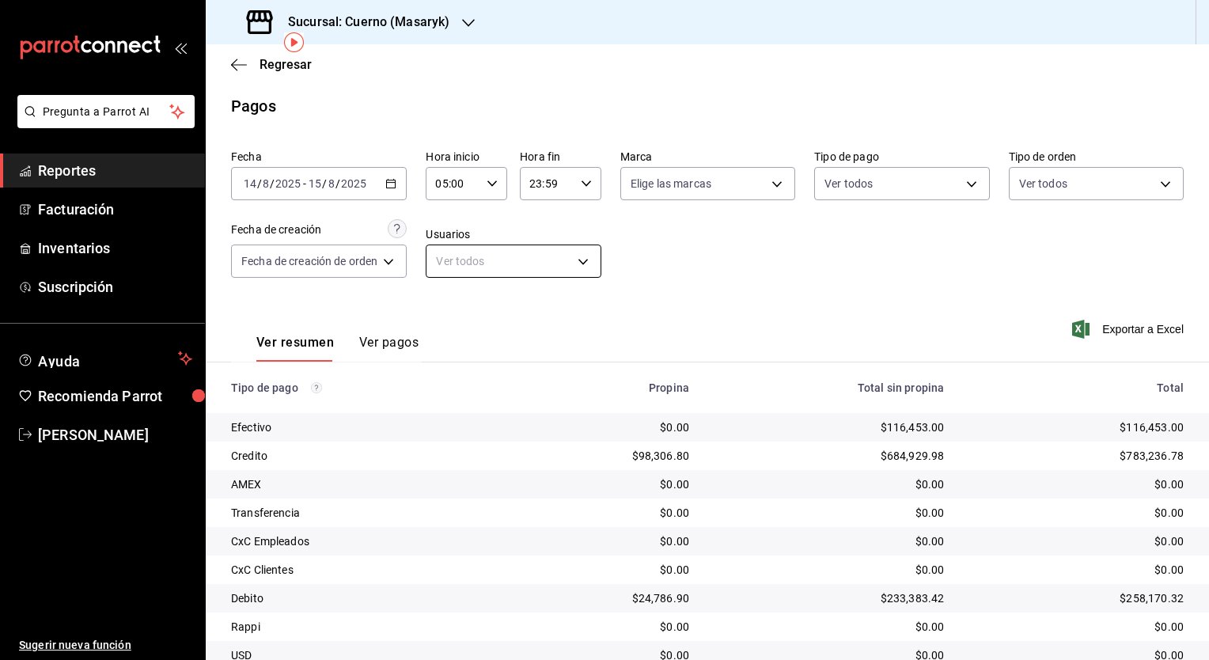
scroll to position [66, 0]
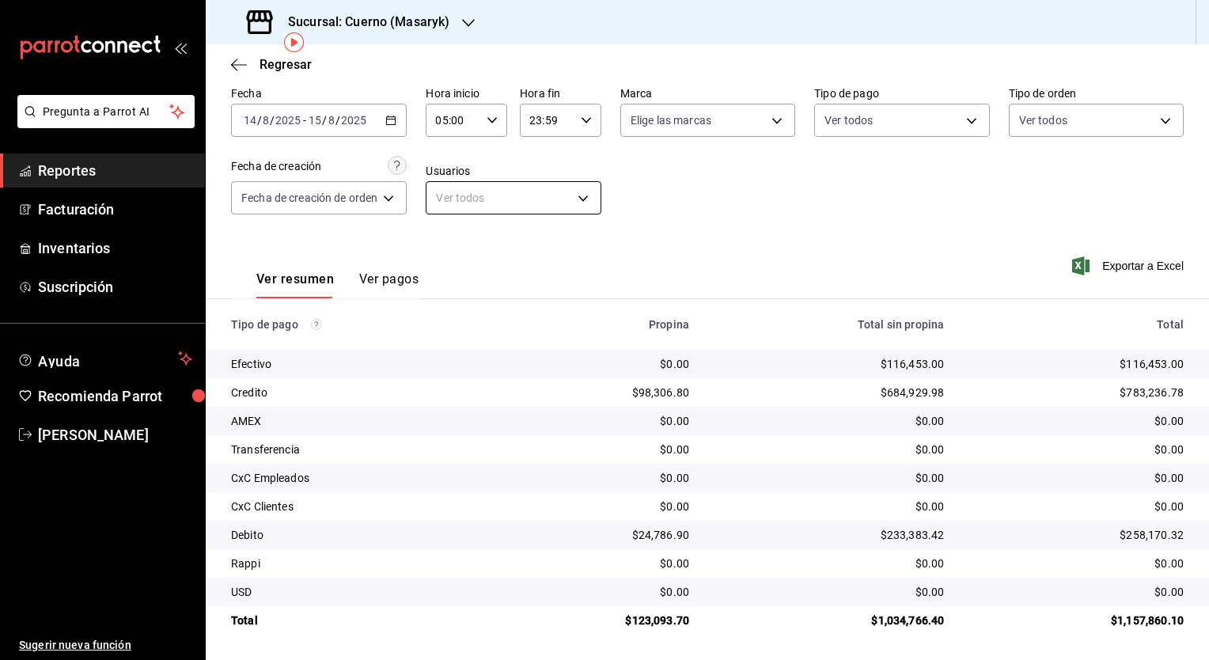
click at [586, 182] on body "Pregunta a Parrot AI Reportes Facturación Inventarios Suscripción Ayuda Recomie…" at bounding box center [604, 330] width 1209 height 660
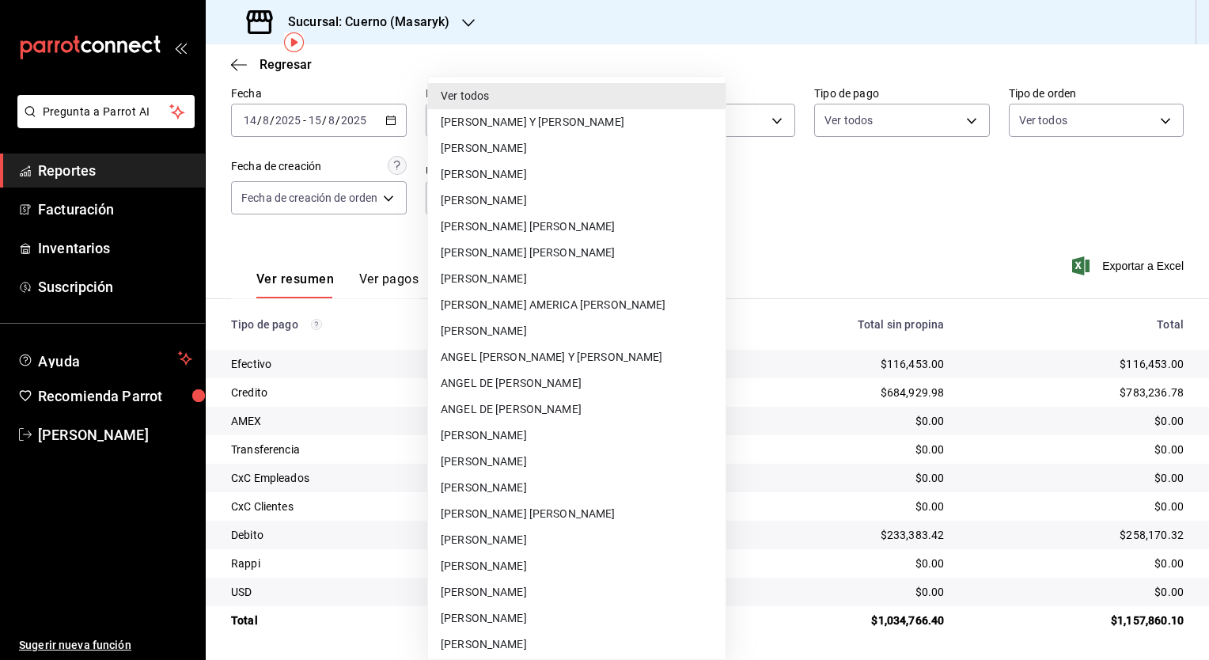
click at [592, 66] on div at bounding box center [604, 330] width 1209 height 660
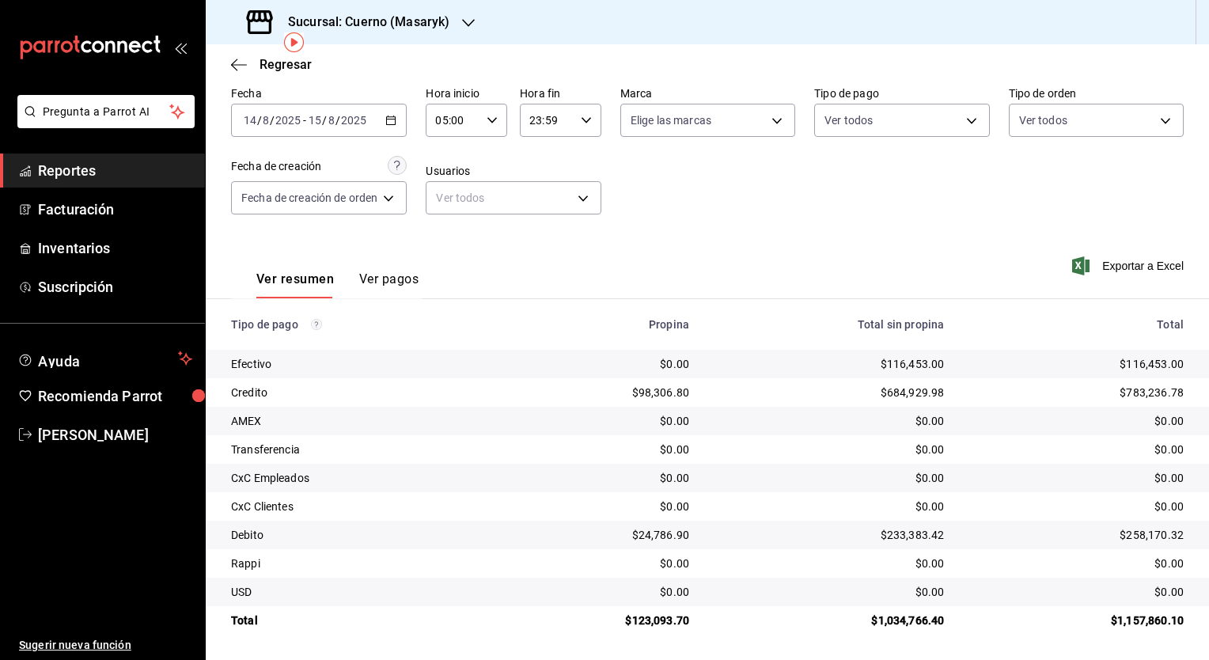
click at [585, 92] on label "Hora fin" at bounding box center [561, 93] width 82 height 11
click at [542, 242] on button "05" at bounding box center [540, 247] width 34 height 32
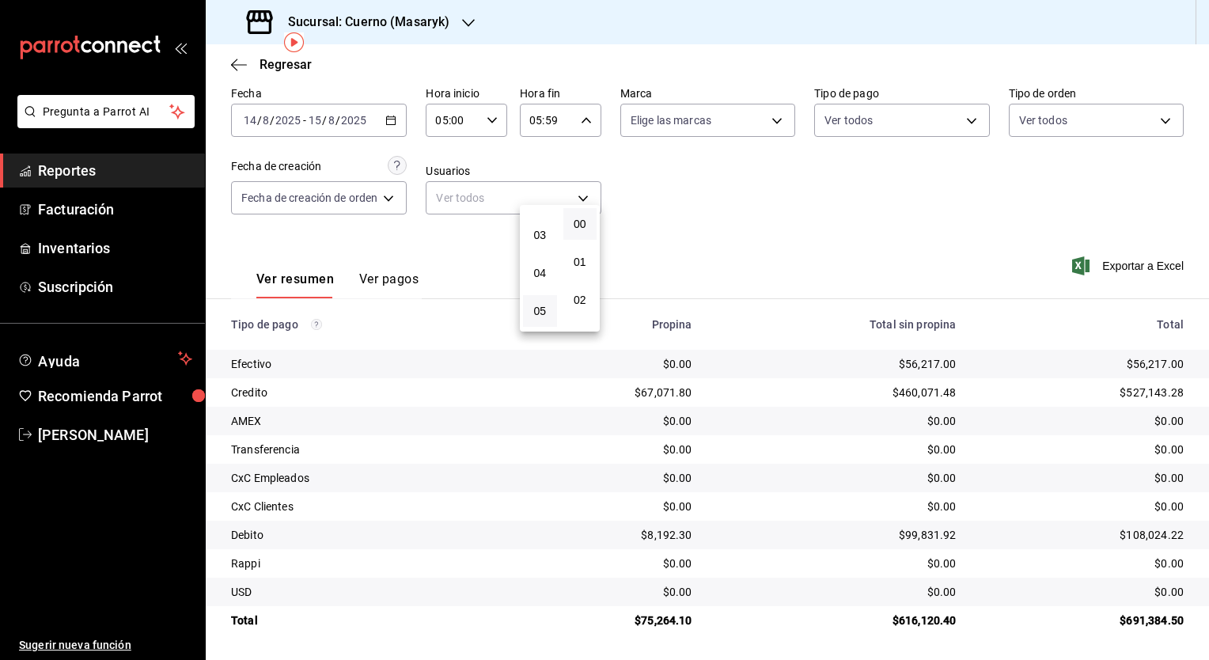
click at [573, 234] on button "00" at bounding box center [580, 224] width 34 height 32
type input "05:00"
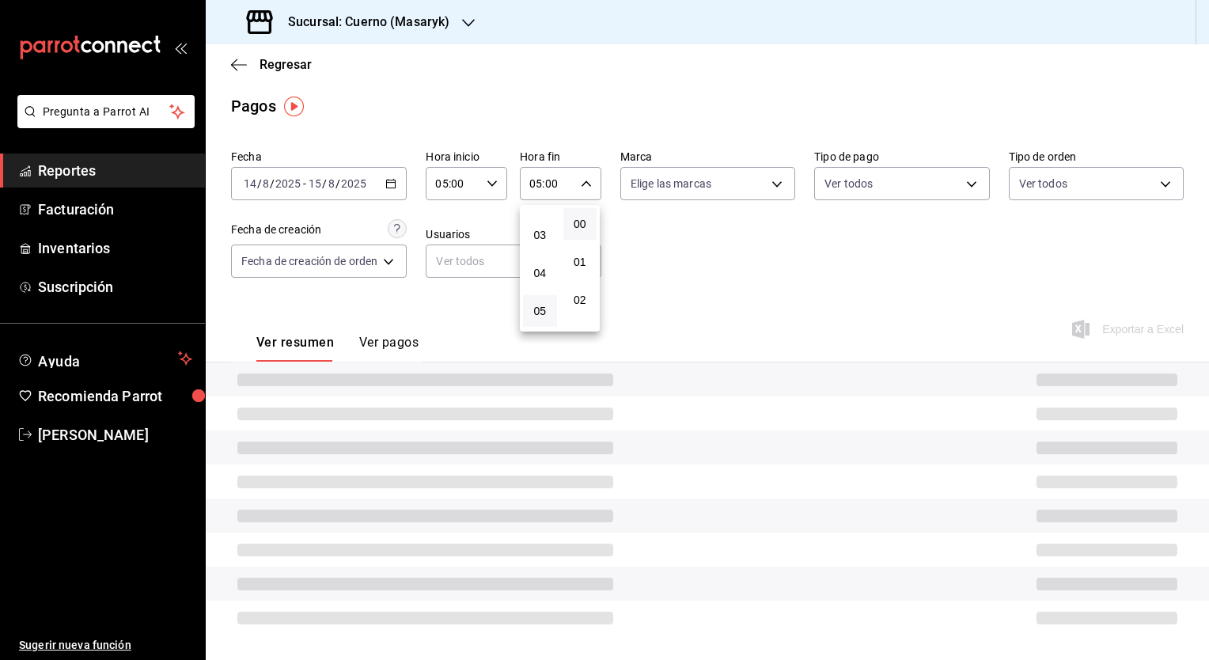
click at [730, 248] on div at bounding box center [604, 330] width 1209 height 660
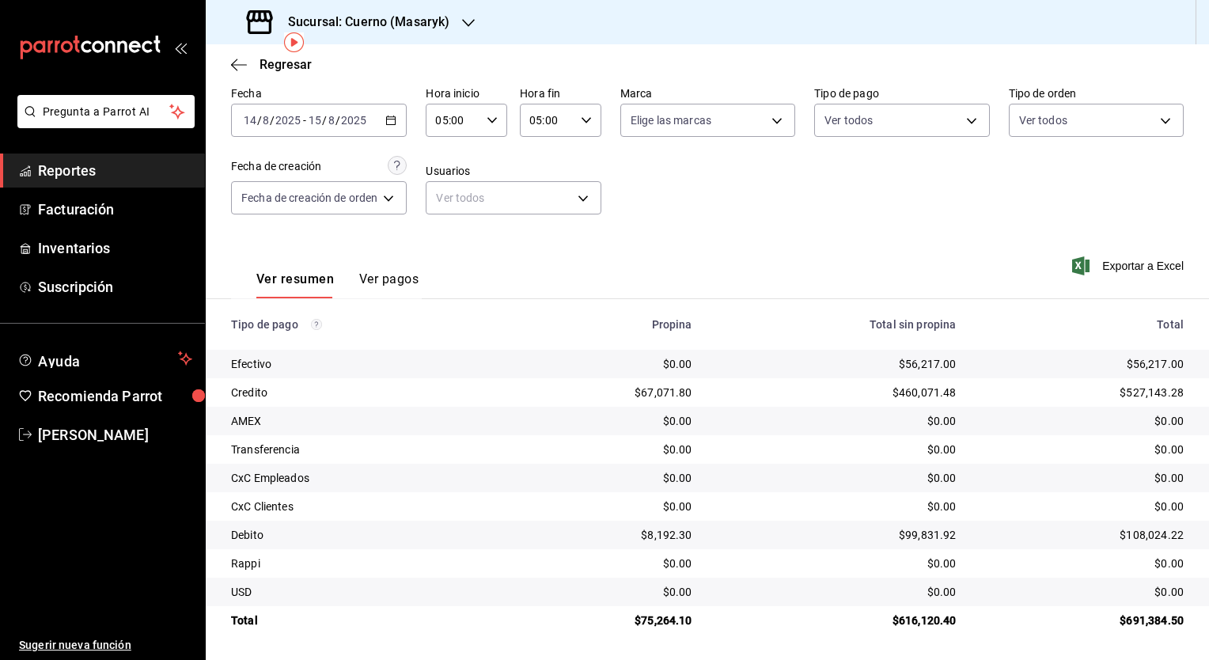
click at [730, 248] on div "Ver resumen Ver pagos Exportar a Excel" at bounding box center [707, 275] width 1003 height 84
click at [435, 42] on div "Sucursal: Cuerno (Masaryk)" at bounding box center [349, 22] width 263 height 44
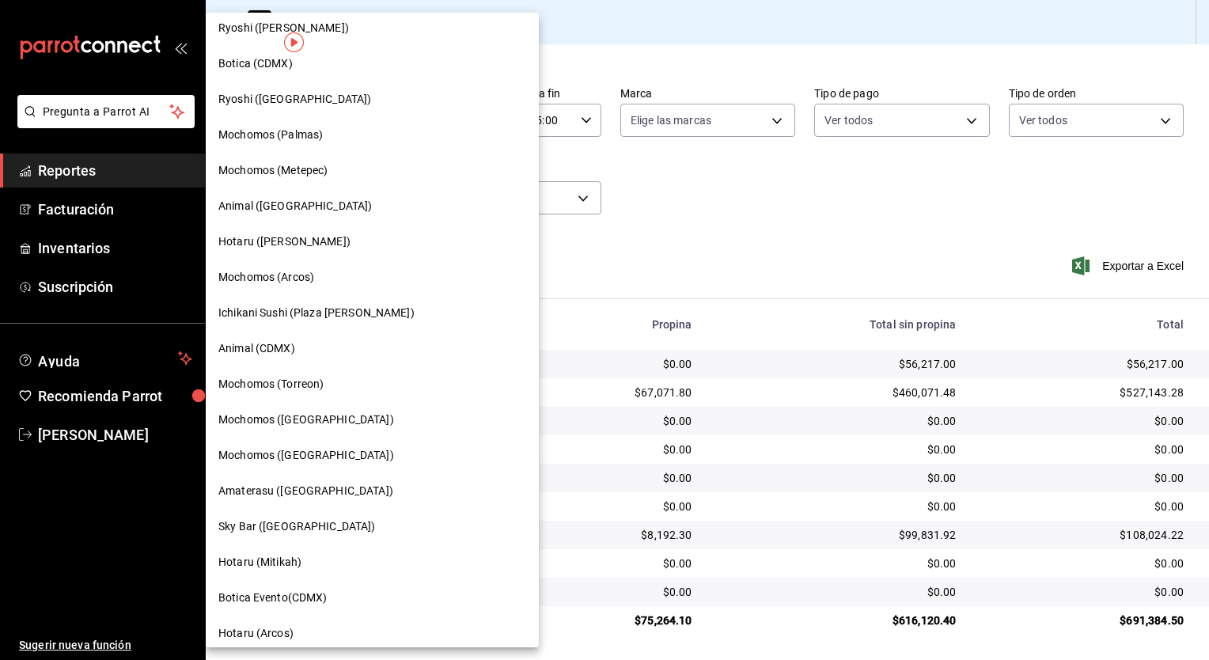
scroll to position [155, 0]
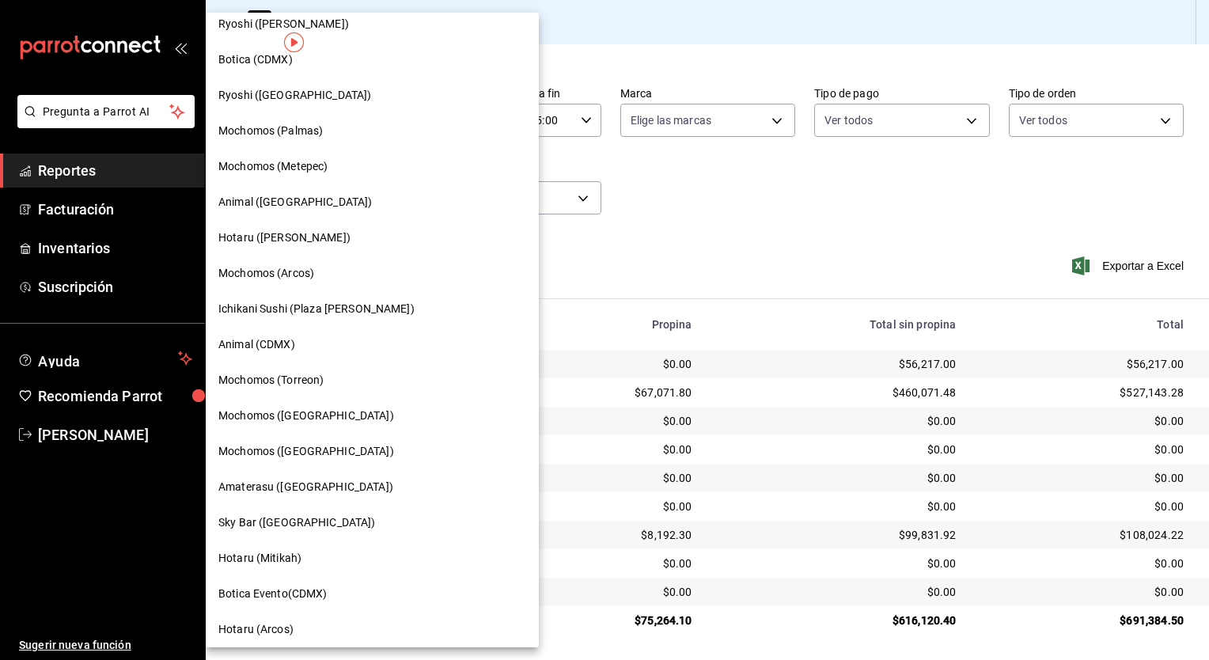
click at [332, 163] on div "Mochomos (Metepec)" at bounding box center [372, 166] width 308 height 17
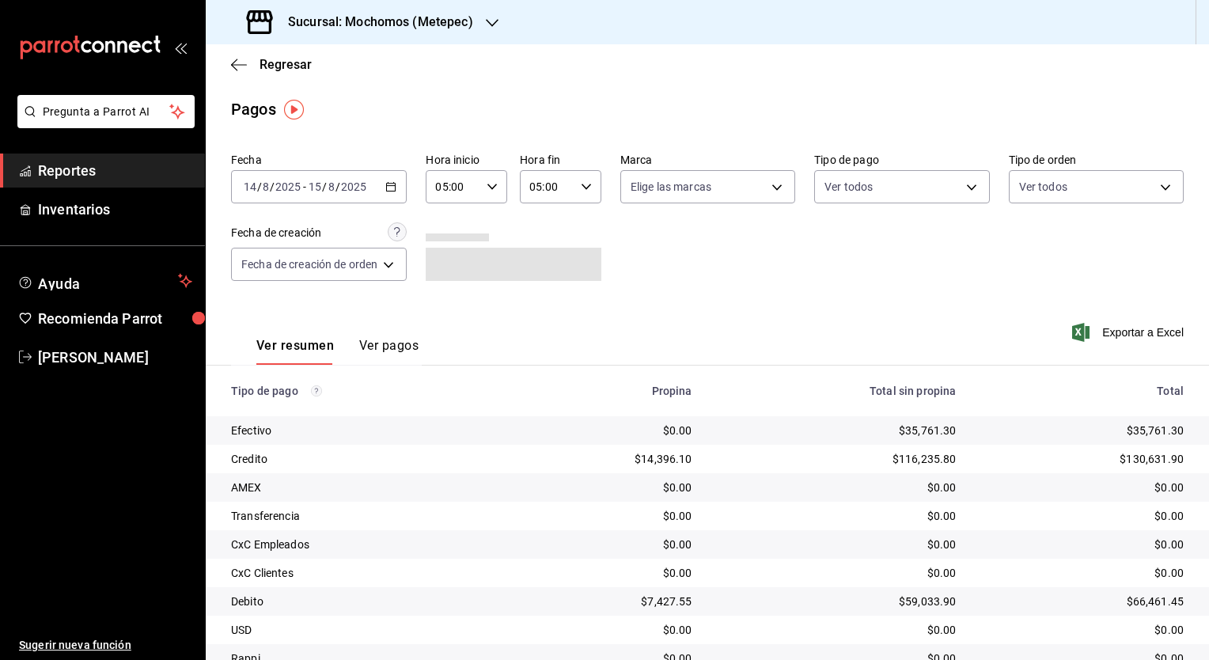
click at [389, 187] on icon "button" at bounding box center [390, 186] width 11 height 11
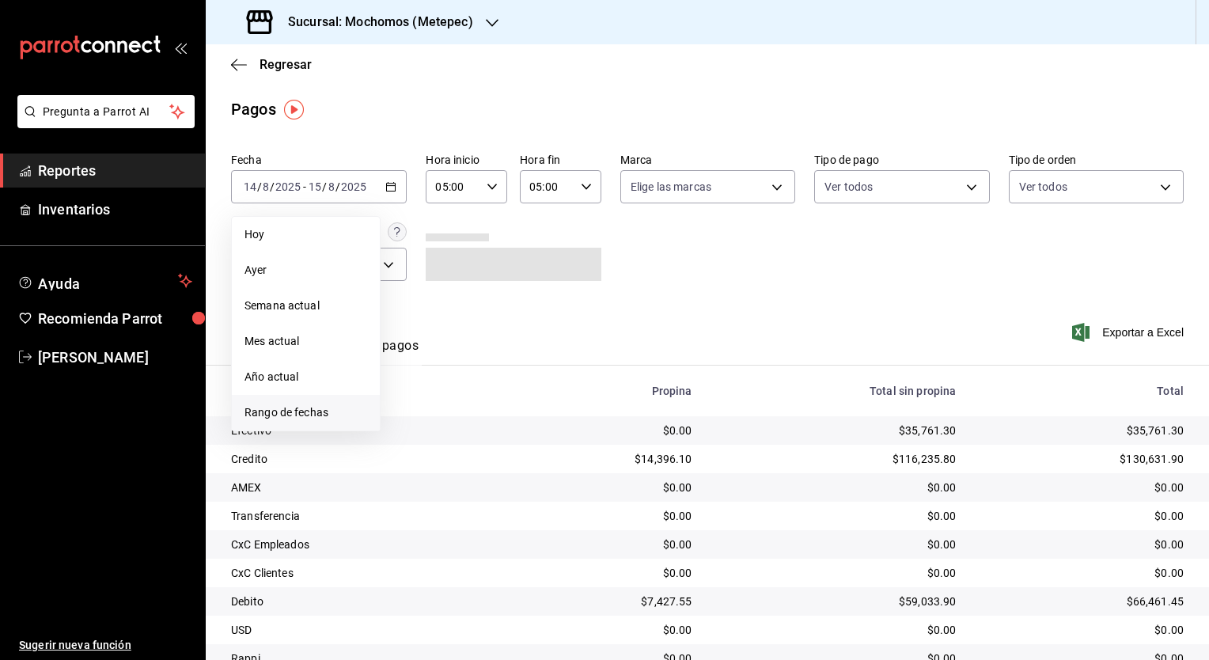
click at [347, 419] on span "Rango de fechas" at bounding box center [306, 412] width 123 height 17
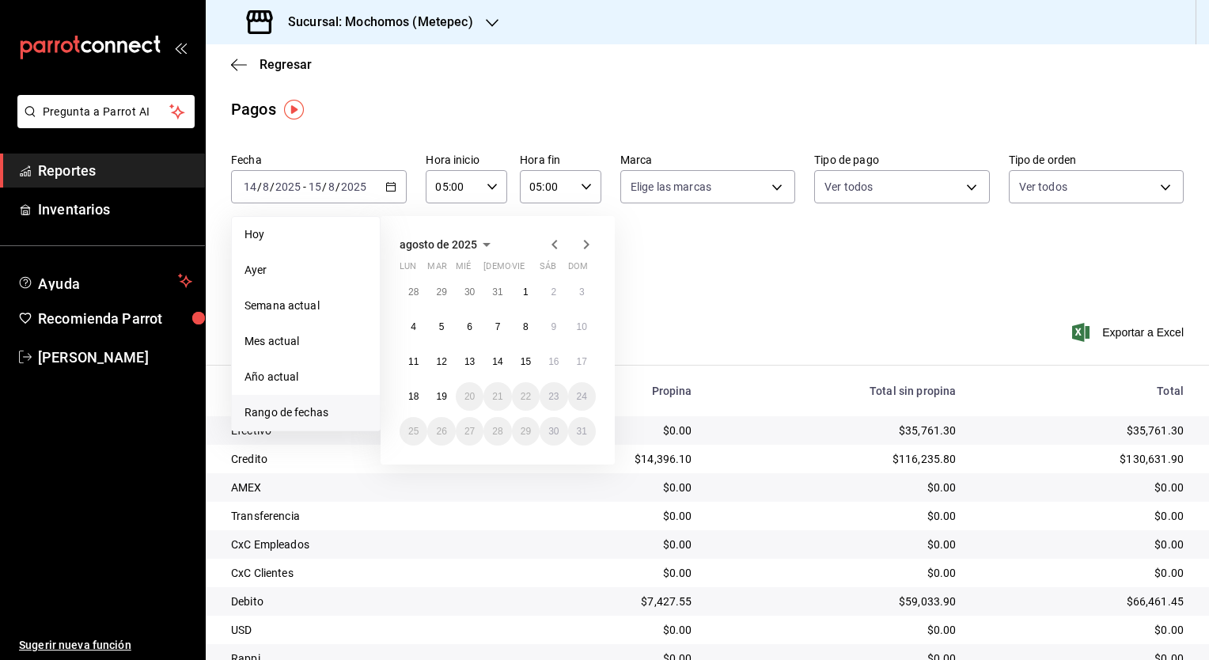
click at [554, 239] on icon "button" at bounding box center [554, 244] width 19 height 19
click at [469, 435] on abbr "30" at bounding box center [470, 437] width 10 height 11
click at [521, 434] on button "1" at bounding box center [526, 437] width 28 height 28
type input "00:00"
type input "23:59"
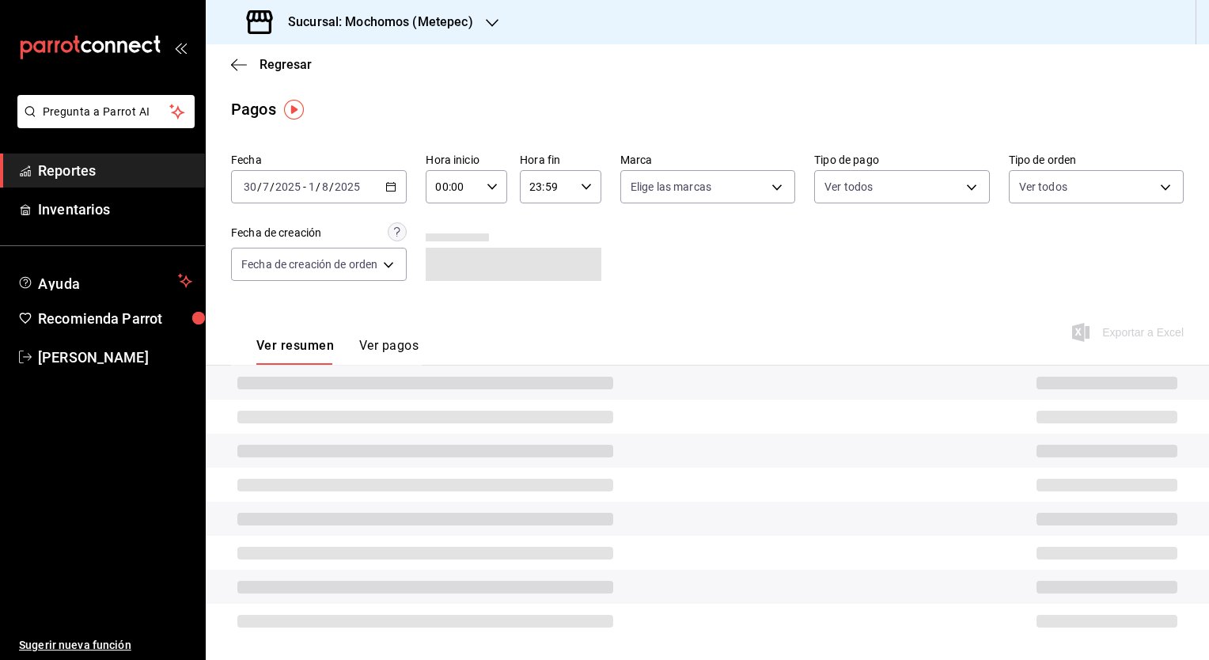
click at [487, 179] on div "00:00 Hora inicio" at bounding box center [467, 186] width 82 height 33
click at [455, 294] on button "05" at bounding box center [447, 284] width 34 height 32
type input "05:00"
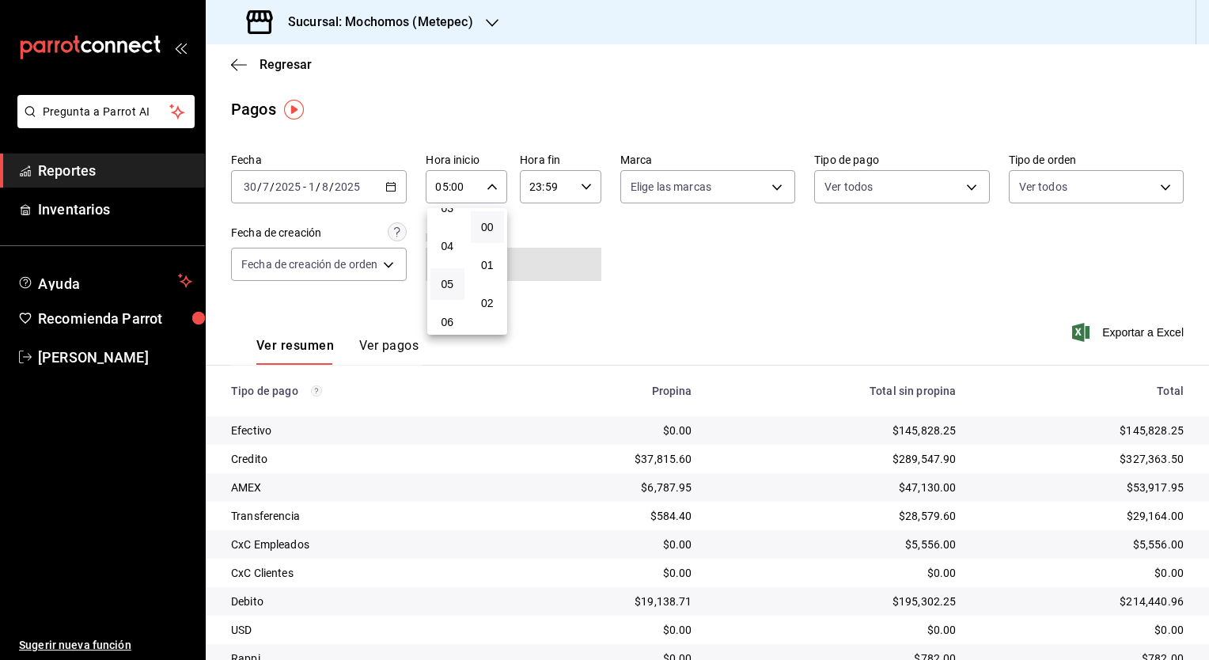
click at [573, 194] on div at bounding box center [604, 330] width 1209 height 660
click at [576, 192] on div "23:59 Hora fin" at bounding box center [561, 186] width 82 height 33
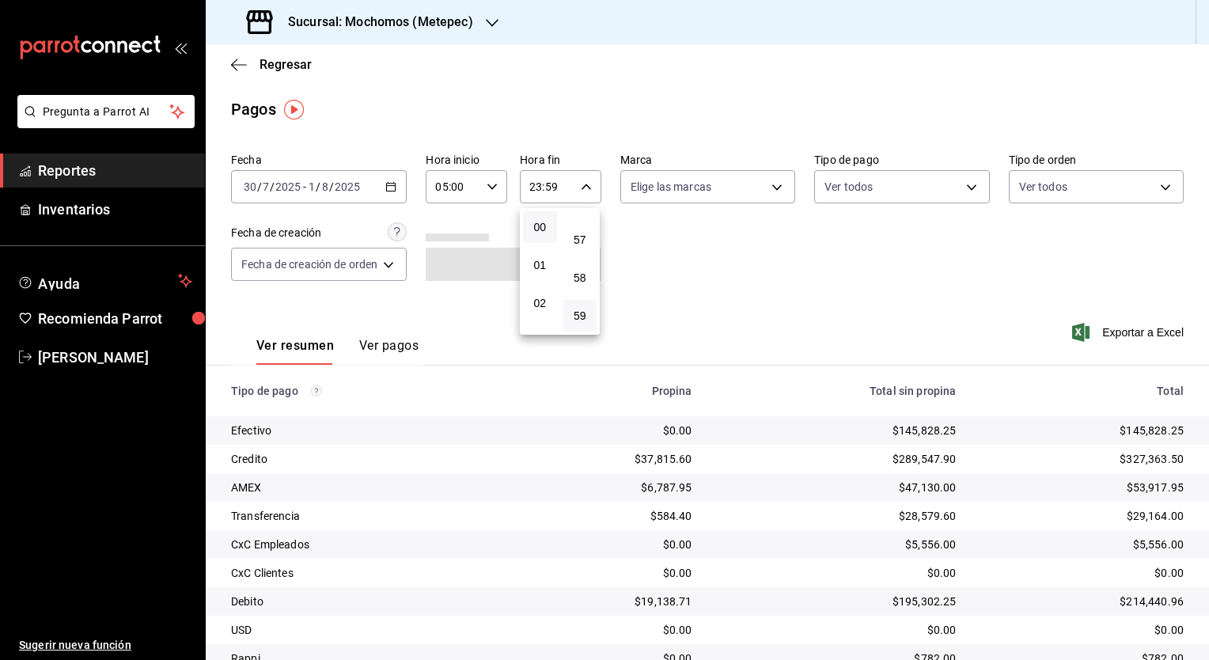
click at [547, 241] on button "00" at bounding box center [540, 227] width 34 height 32
click at [540, 308] on span "05" at bounding box center [540, 304] width 15 height 13
click at [573, 236] on button "00" at bounding box center [580, 227] width 34 height 32
type input "05:00"
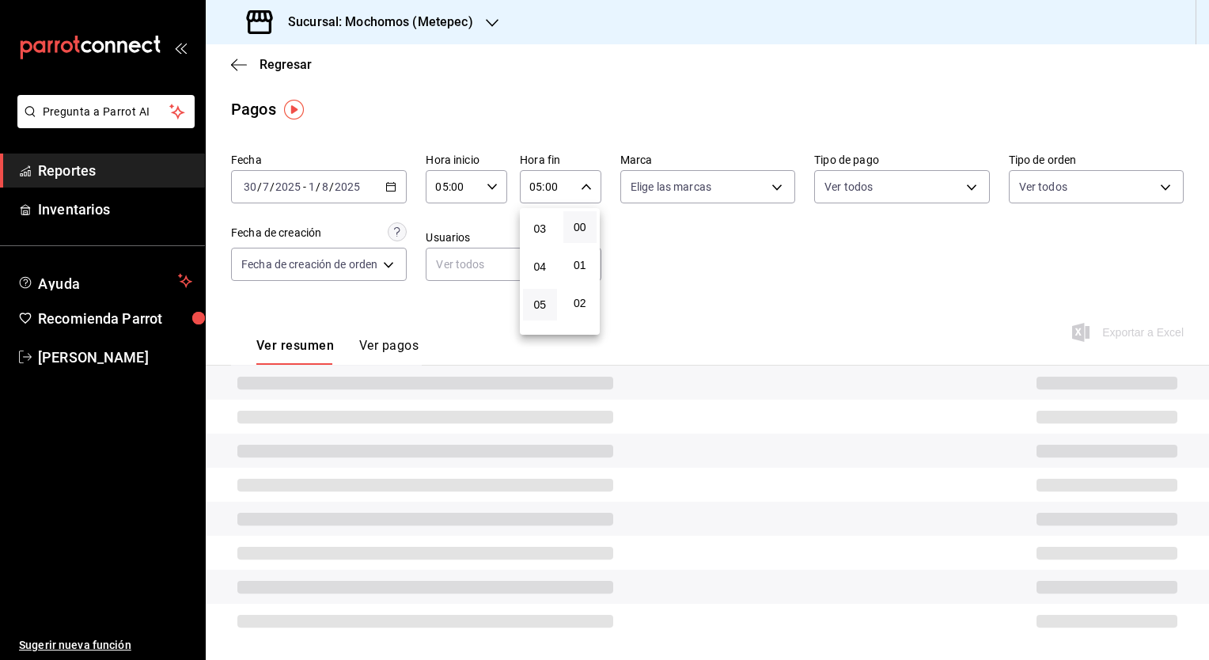
click at [701, 248] on div at bounding box center [604, 330] width 1209 height 660
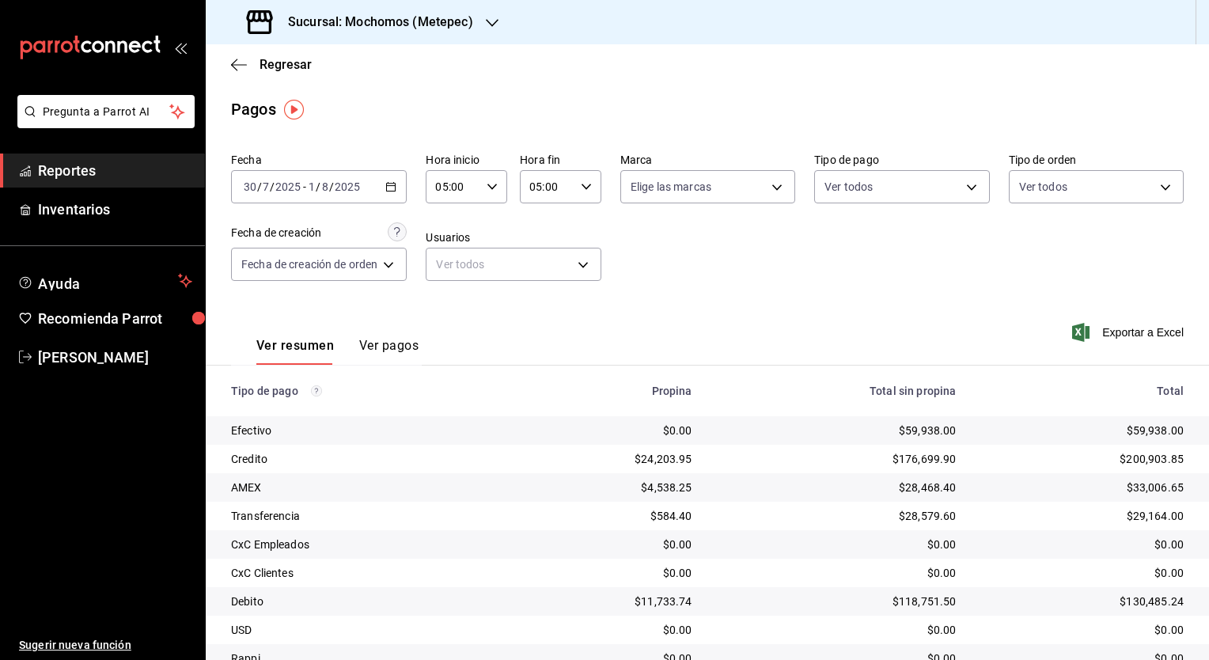
click at [910, 293] on div "Fecha [DATE] [DATE] - [DATE] [DATE] Hora inicio 05:00 Hora inicio Hora fin 05:0…" at bounding box center [707, 223] width 953 height 154
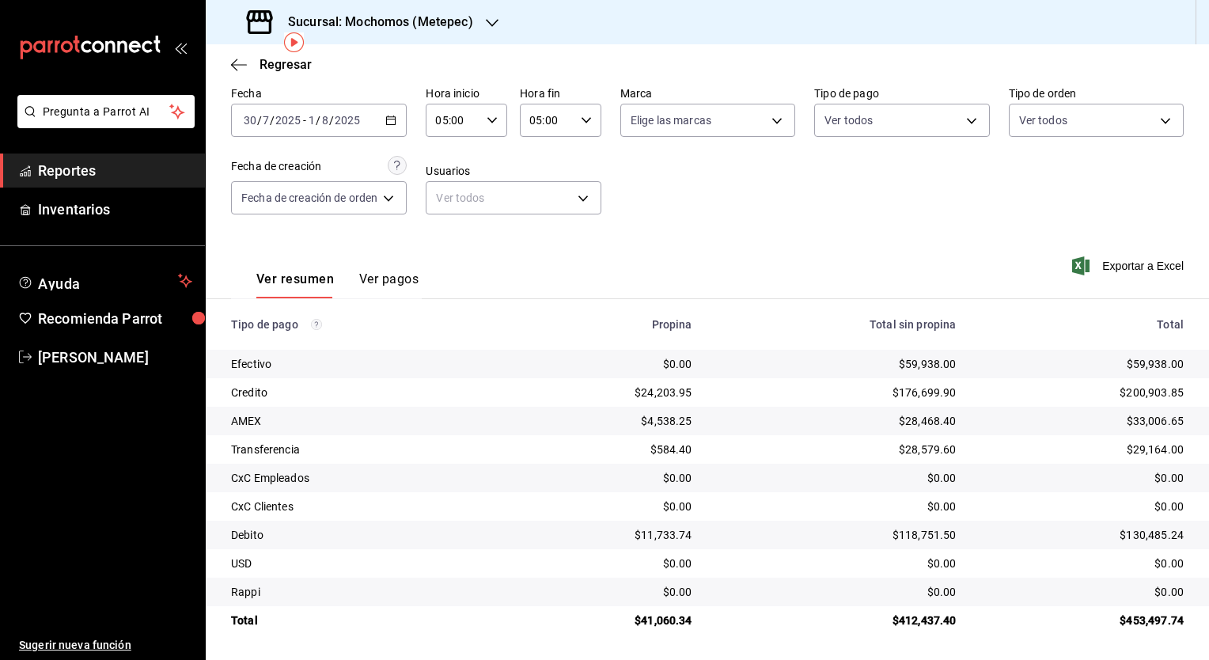
click at [412, 278] on button "Ver pagos" at bounding box center [388, 284] width 59 height 27
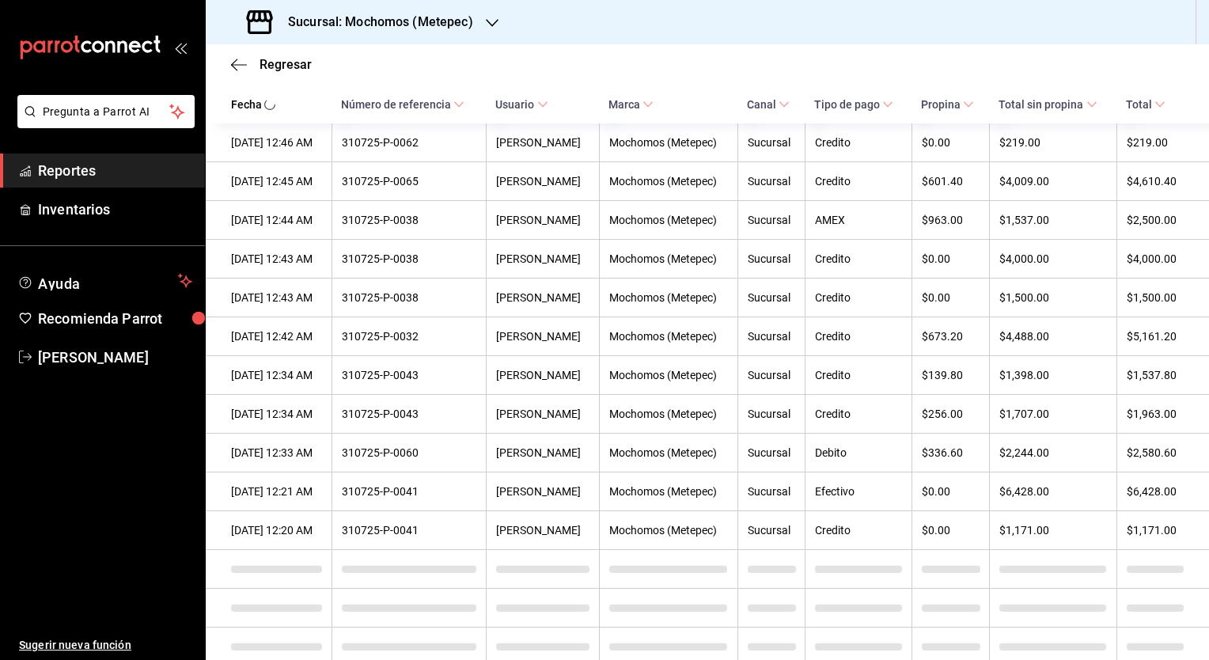
scroll to position [947, 0]
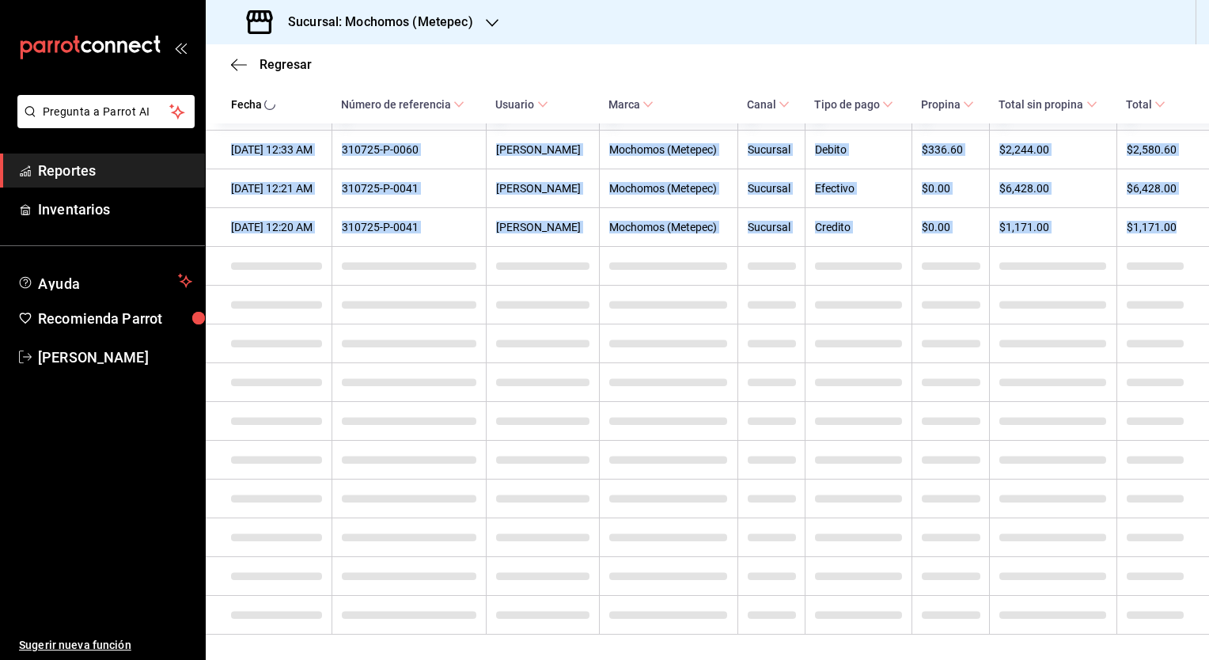
drag, startPoint x: 495, startPoint y: 432, endPoint x: 290, endPoint y: 54, distance: 430.2
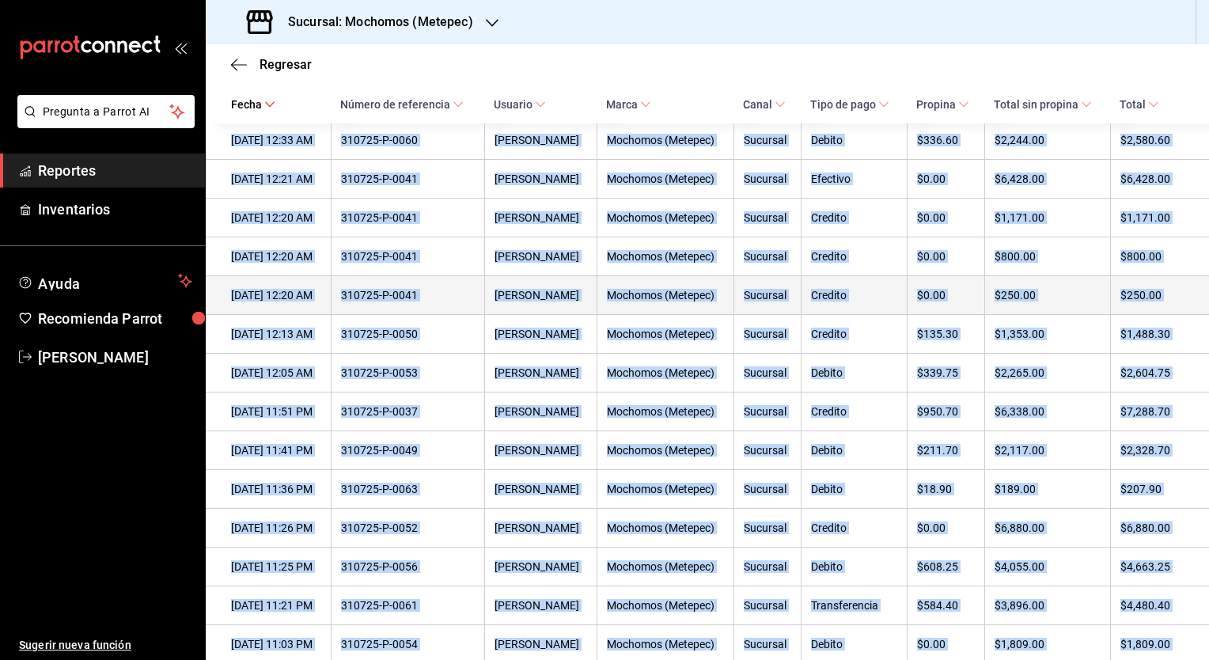
click at [302, 315] on th "[DATE] 12:20 AM" at bounding box center [268, 295] width 125 height 39
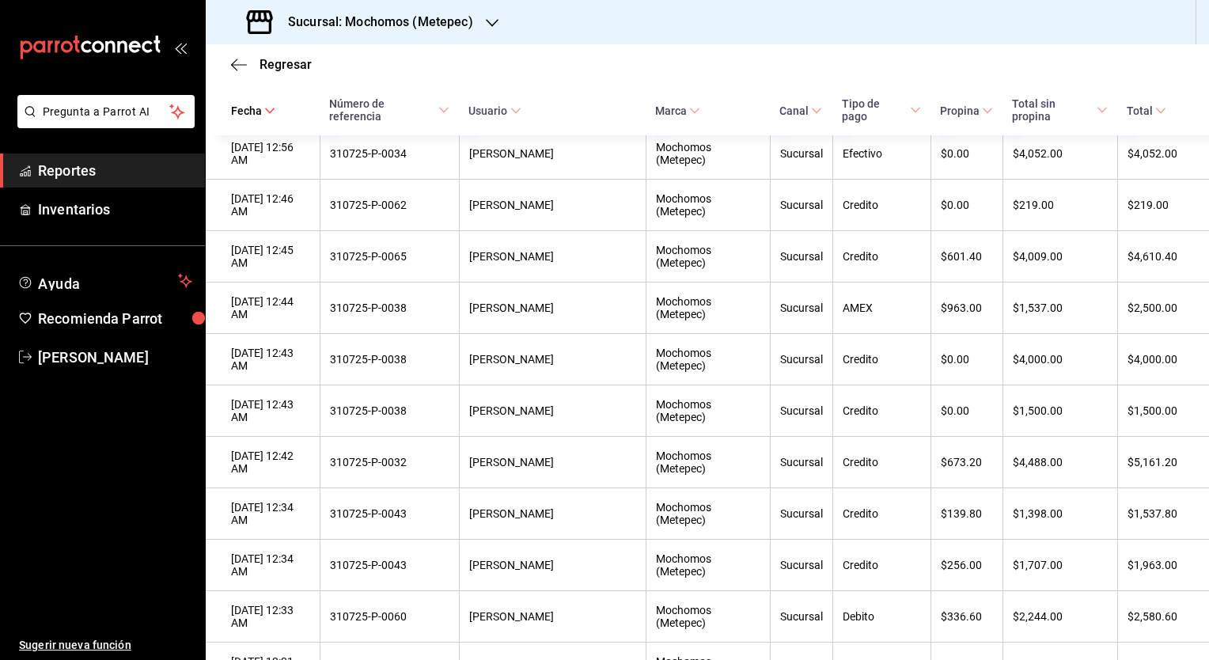
scroll to position [694, 0]
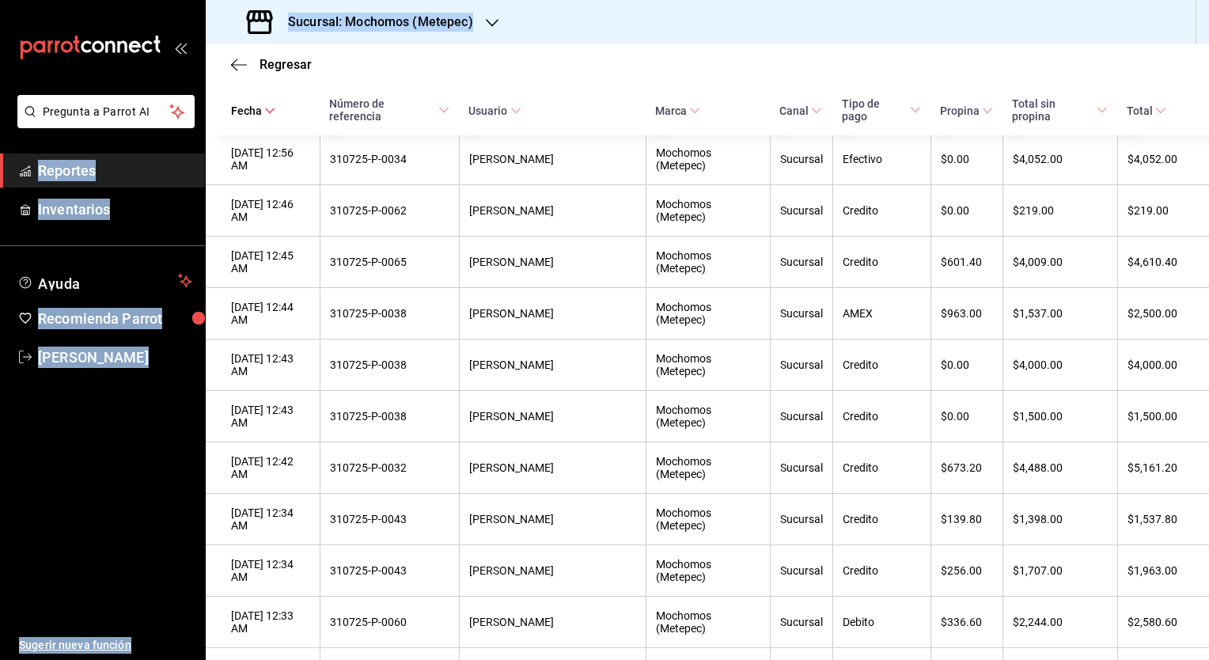
drag, startPoint x: 434, startPoint y: 46, endPoint x: 102, endPoint y: -31, distance: 340.3
click at [102, 0] on html "Pregunta a Parrot AI Reportes Inventarios Ayuda Recomienda Parrot [PERSON_NAME]…" at bounding box center [604, 330] width 1209 height 660
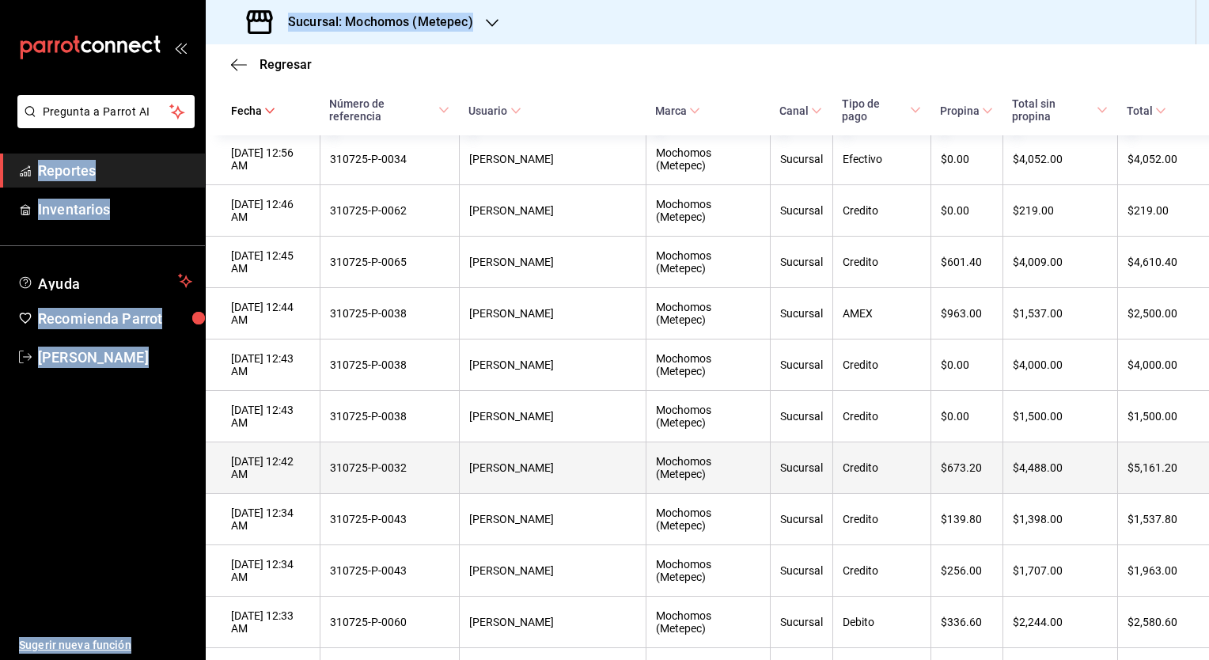
scroll to position [695, 0]
